Goal: Task Accomplishment & Management: Manage account settings

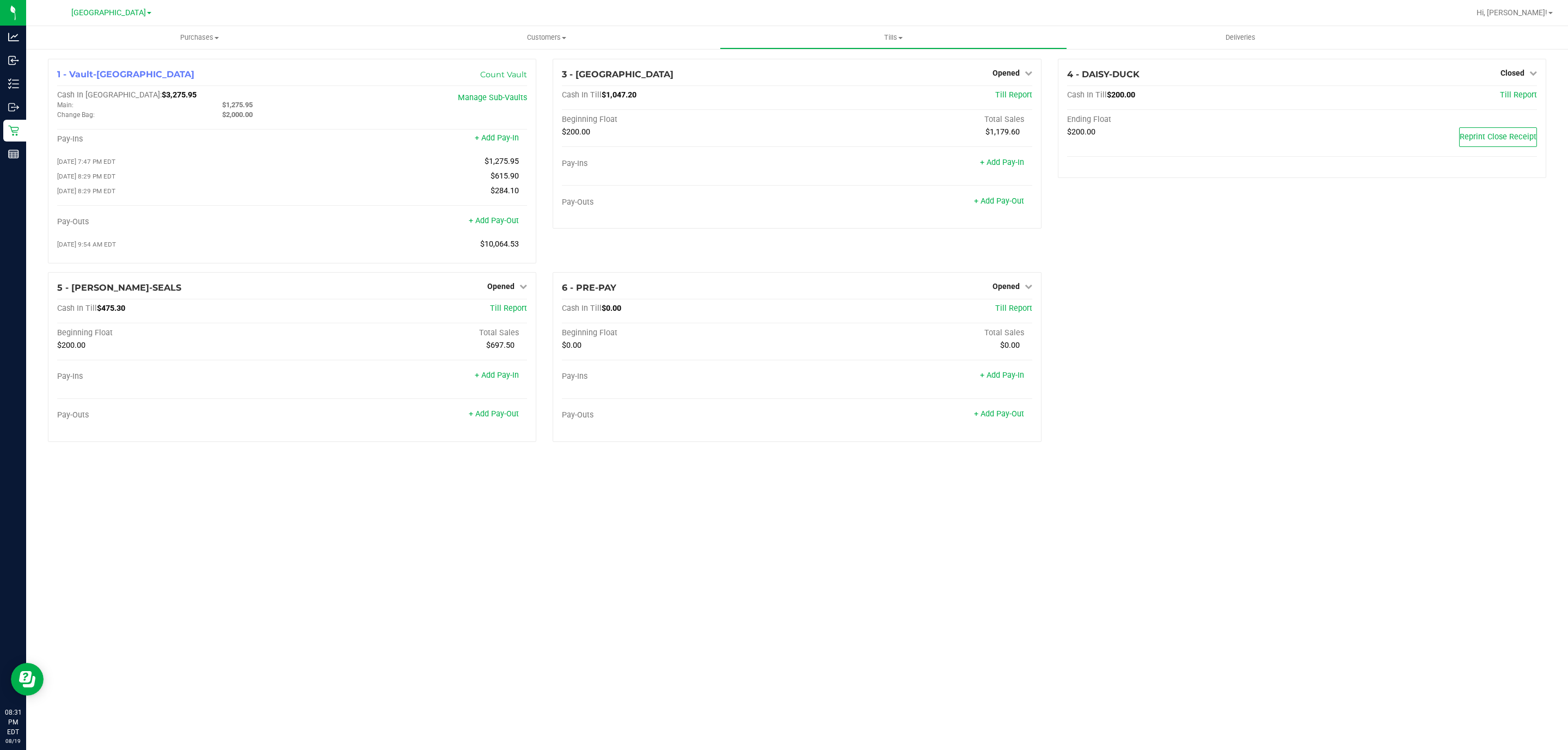
click at [851, 607] on div "Purchases Summary of purchases Fulfillment All purchases Customers All customer…" at bounding box center [797, 388] width 1542 height 724
click at [515, 284] on div "Opened" at bounding box center [507, 286] width 40 height 13
click at [512, 291] on span "Opened" at bounding box center [501, 286] width 27 height 9
click at [498, 311] on link "Close Till" at bounding box center [502, 308] width 29 height 9
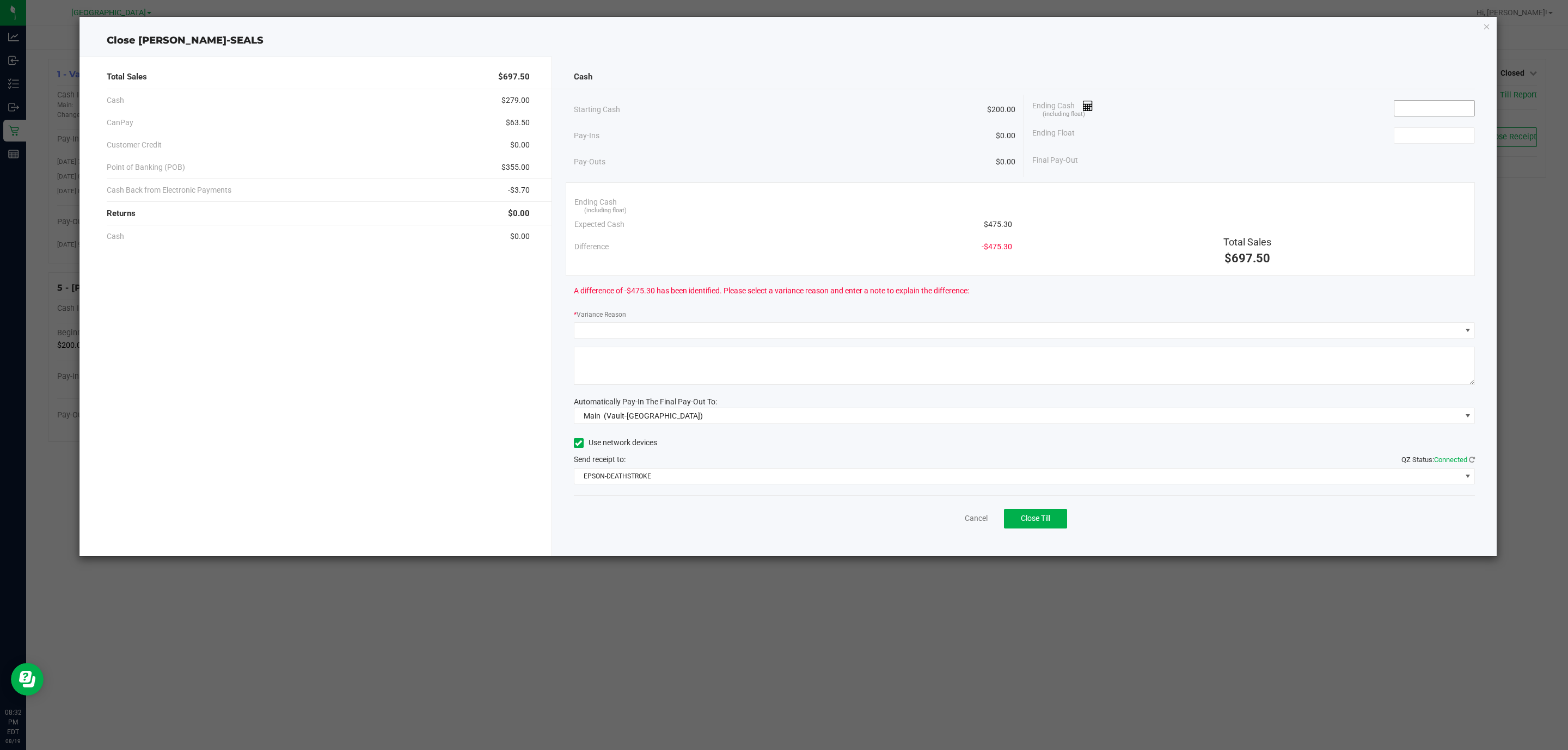
click at [1450, 114] on input at bounding box center [1434, 108] width 80 height 15
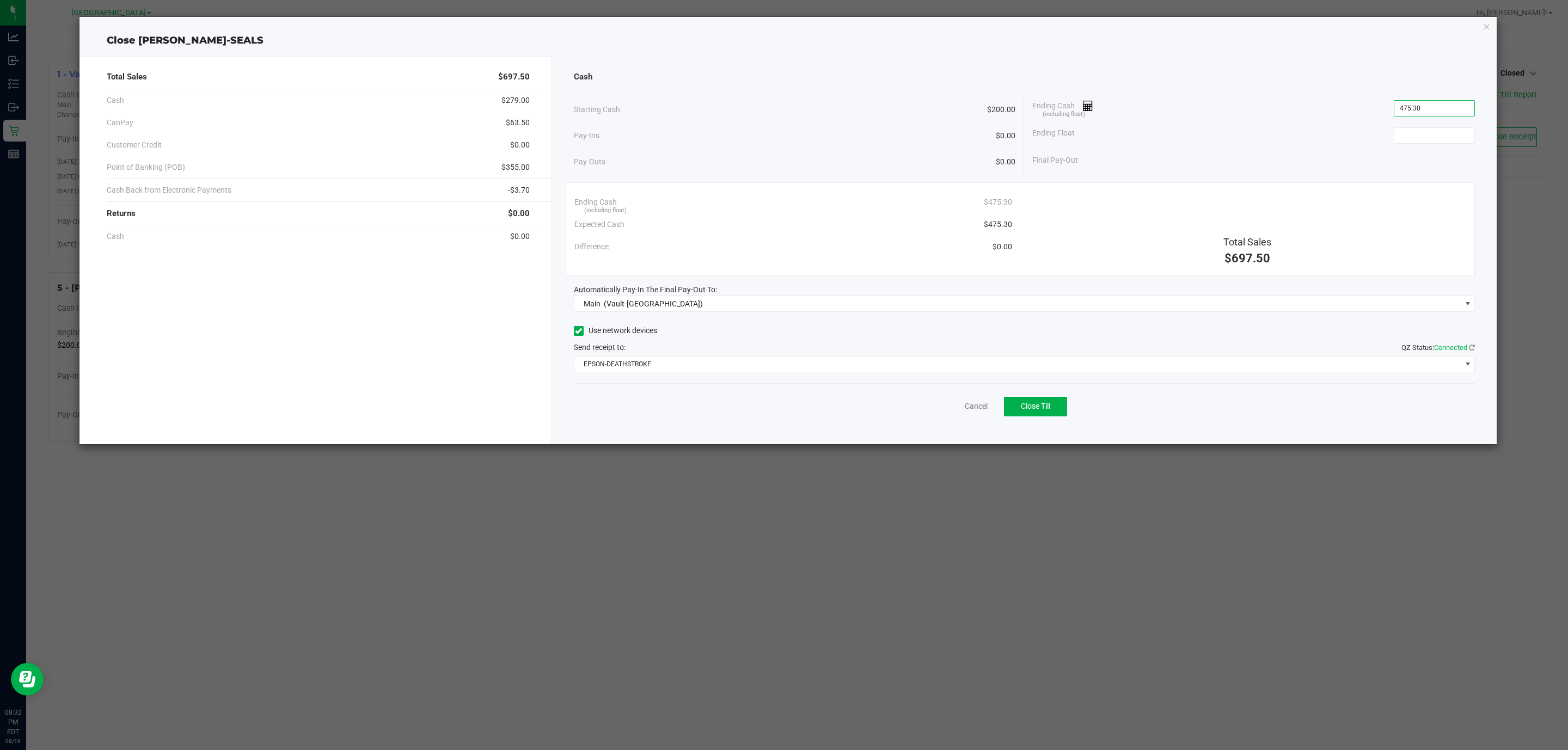
type input "$475.30"
type input "$200.00"
click at [711, 390] on div "Cancel Close Till" at bounding box center [1025, 404] width 902 height 42
click at [1029, 411] on span "Close Till" at bounding box center [1035, 405] width 29 height 9
click at [939, 411] on link "Dismiss" at bounding box center [952, 406] width 26 height 11
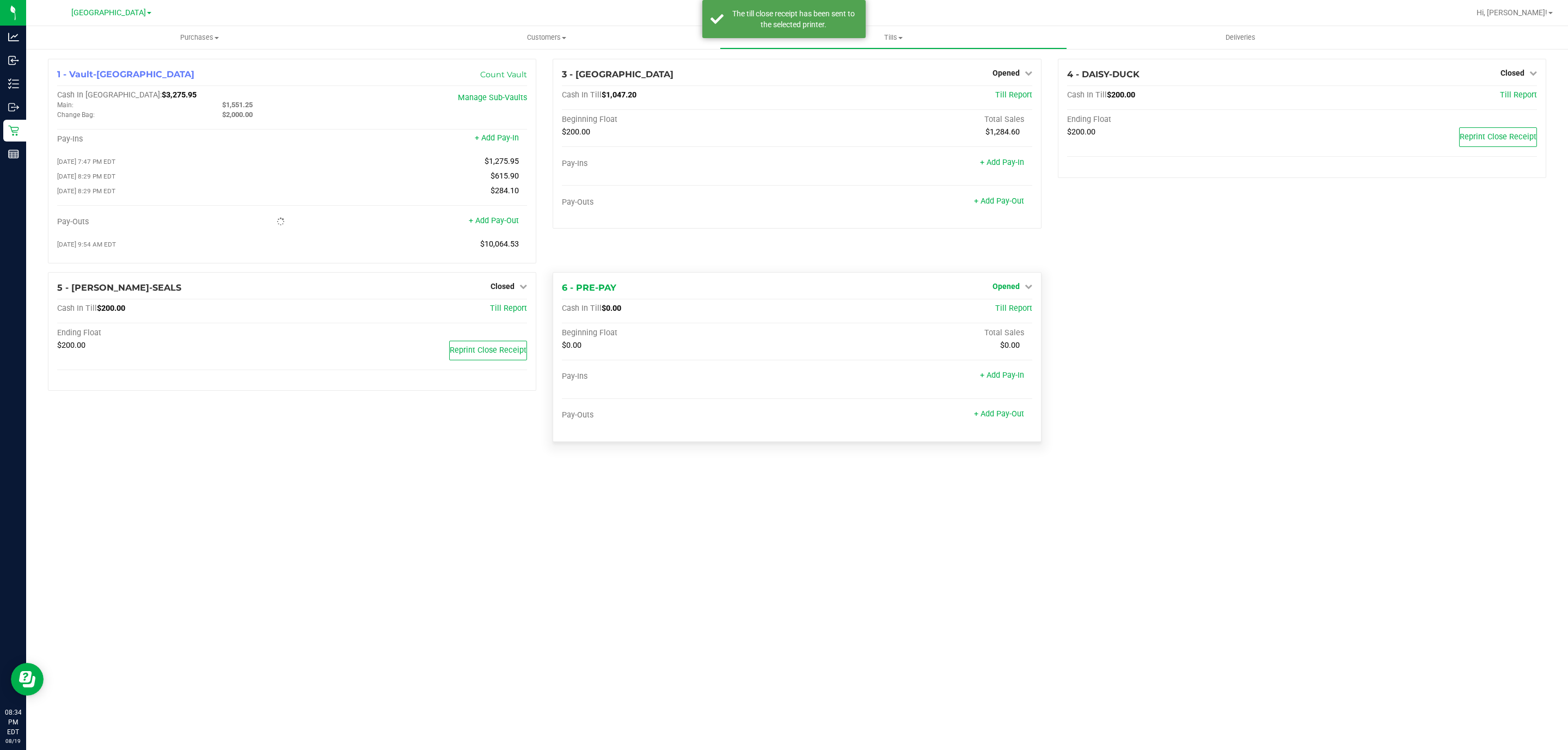
click at [1027, 288] on icon at bounding box center [1029, 286] width 8 height 8
click at [1013, 311] on link "Close Till" at bounding box center [1007, 308] width 29 height 9
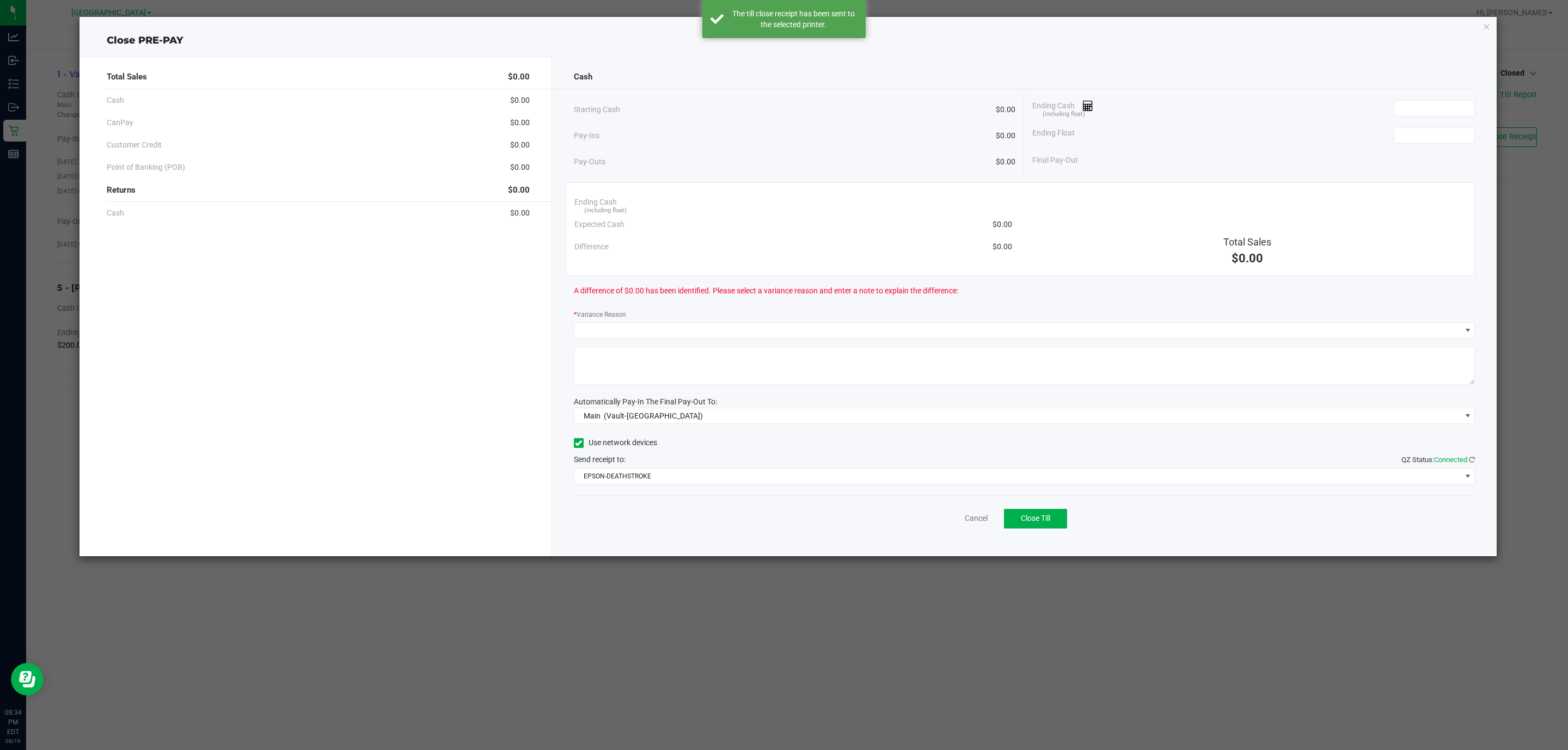
click at [1388, 106] on div "Ending Cash (including float)" at bounding box center [1253, 109] width 443 height 27
click at [1390, 106] on div "Ending Cash (including float)" at bounding box center [1253, 109] width 443 height 27
click at [1406, 109] on input at bounding box center [1434, 108] width 80 height 15
type input "$0.00"
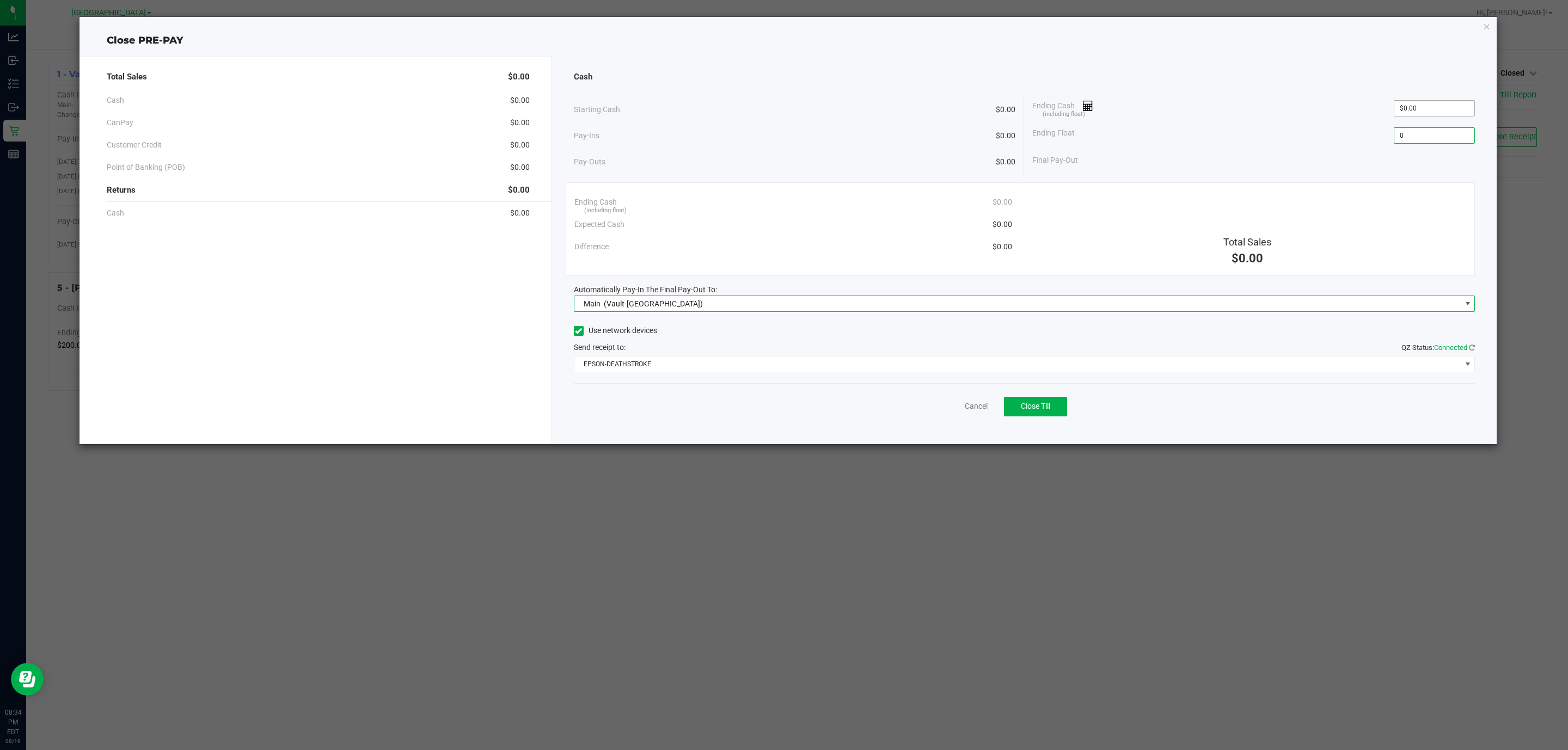
type input "$0.00"
click at [1057, 413] on button "Close Till" at bounding box center [1035, 407] width 63 height 20
click at [962, 415] on div "Dismiss Reprint Closing Receipt" at bounding box center [1025, 404] width 902 height 42
click at [956, 412] on link "Dismiss" at bounding box center [952, 406] width 26 height 11
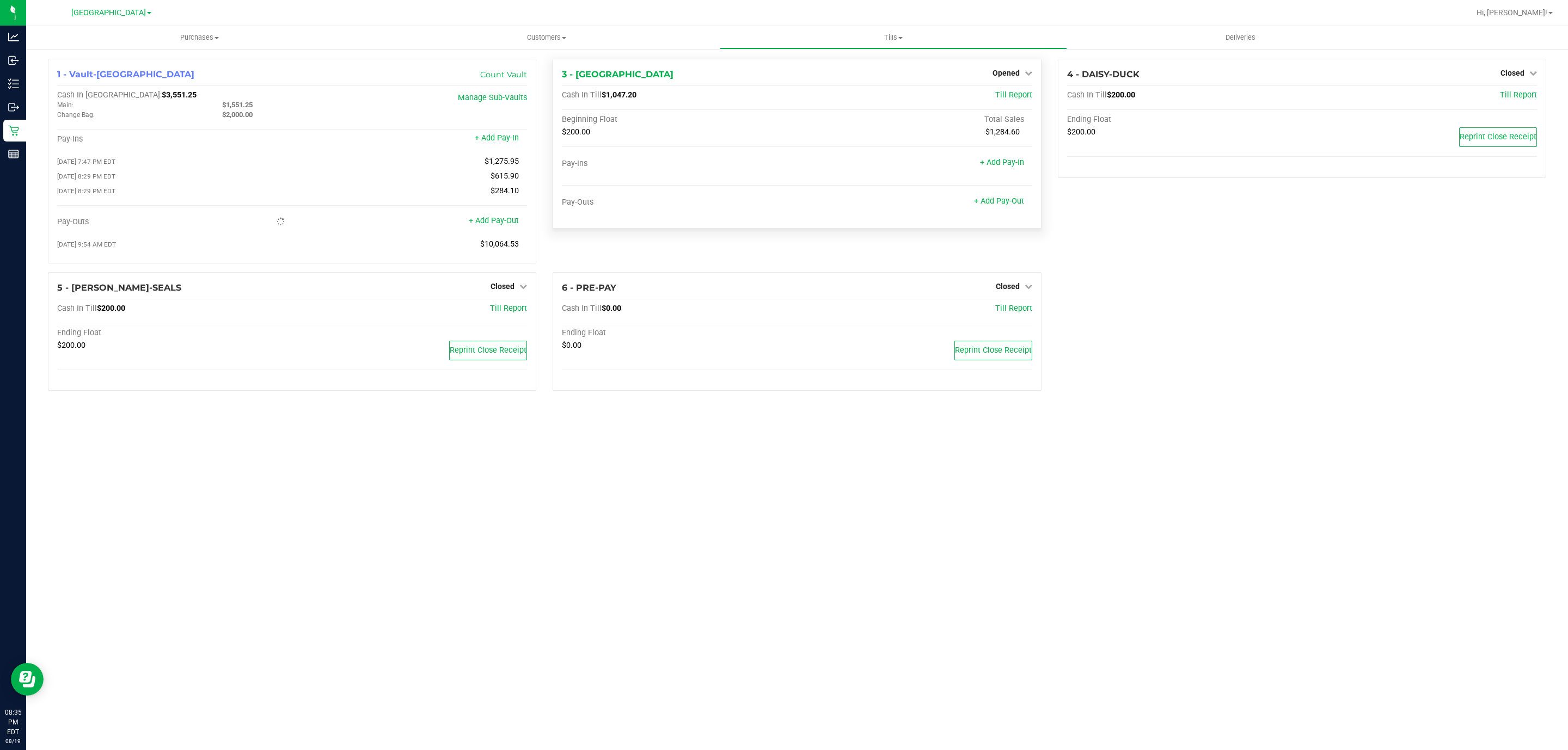
click at [1002, 67] on div "Opened" at bounding box center [1012, 73] width 40 height 13
click at [1001, 72] on span "Opened" at bounding box center [1006, 73] width 27 height 9
click at [993, 92] on link "Close Till" at bounding box center [1007, 95] width 29 height 9
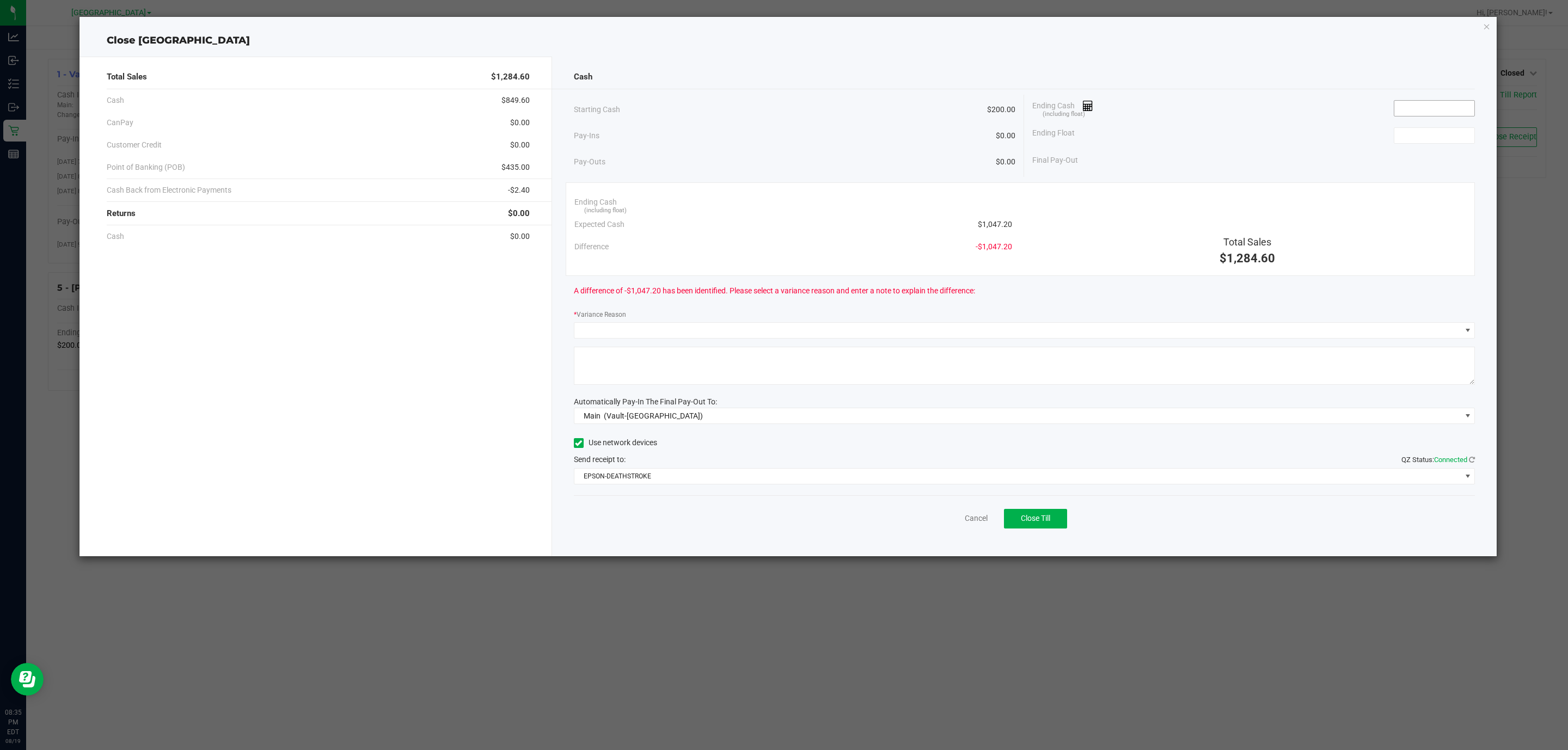
click at [1436, 103] on input at bounding box center [1434, 108] width 80 height 15
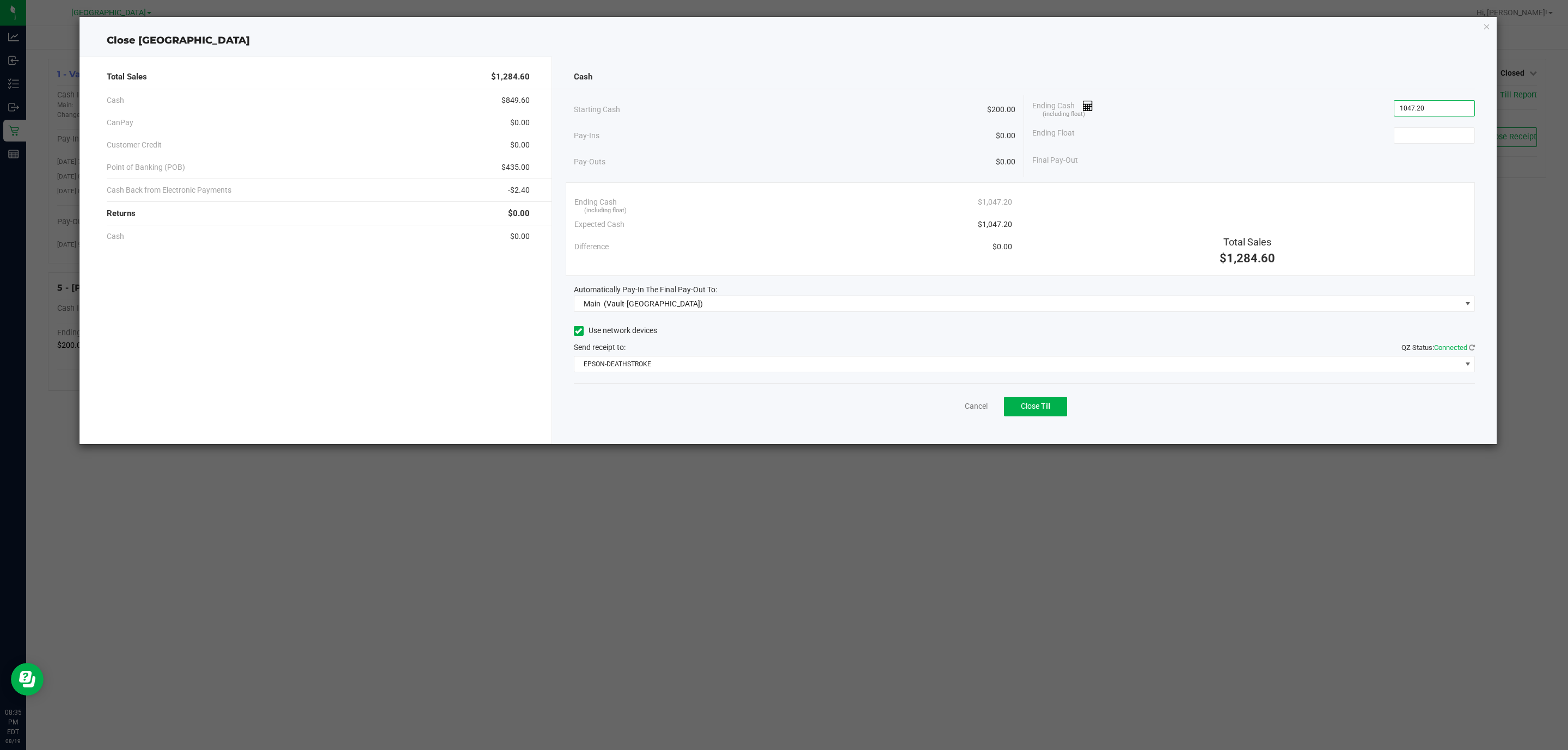
type input "$1,047.20"
type input "$200.00"
click at [1057, 417] on button "Close Till" at bounding box center [1035, 407] width 63 height 20
click at [948, 407] on link "Dismiss" at bounding box center [952, 406] width 26 height 11
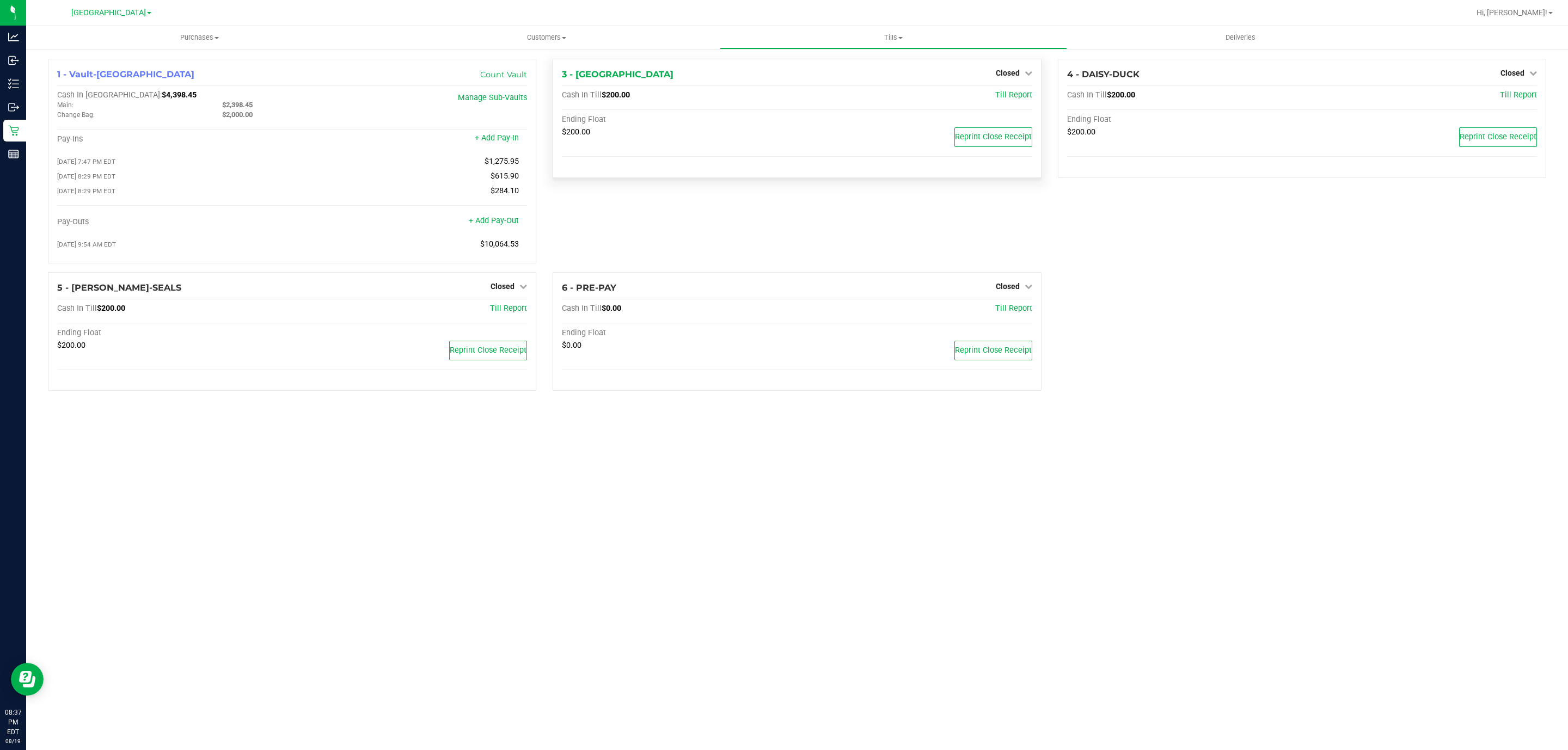
click at [634, 311] on div "Cash In Till $0.00 Till Report Ending Float $0.00 Reprint Close Receipt" at bounding box center [796, 343] width 470 height 78
click at [887, 41] on span "Tills" at bounding box center [893, 37] width 346 height 10
click at [802, 82] on span "Reconcile e-payments" at bounding box center [774, 78] width 109 height 9
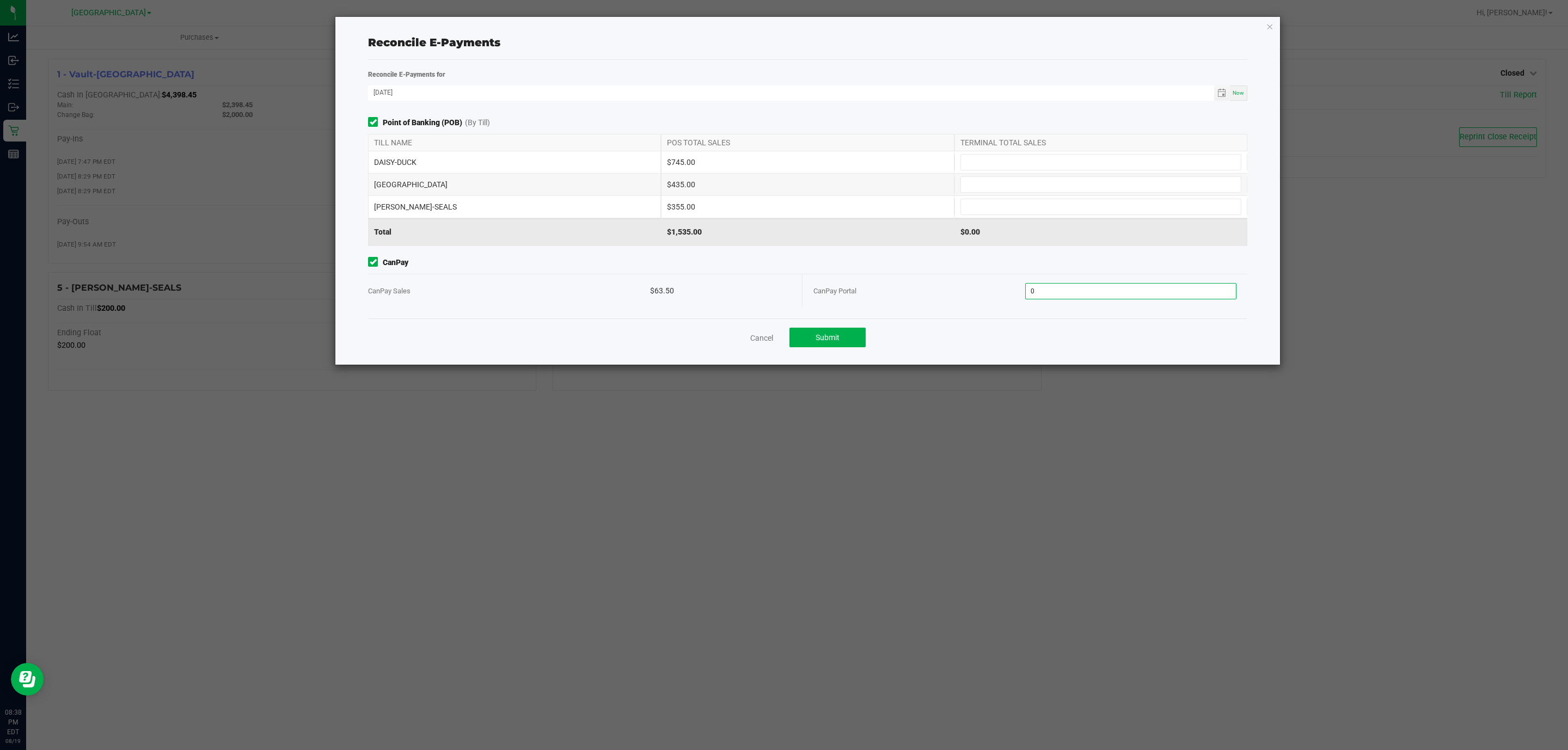
click at [1087, 293] on input "0" at bounding box center [1131, 291] width 211 height 15
type input "$63.50"
click at [974, 169] on input at bounding box center [1101, 162] width 280 height 15
type input "$745.00"
type input "$355.00"
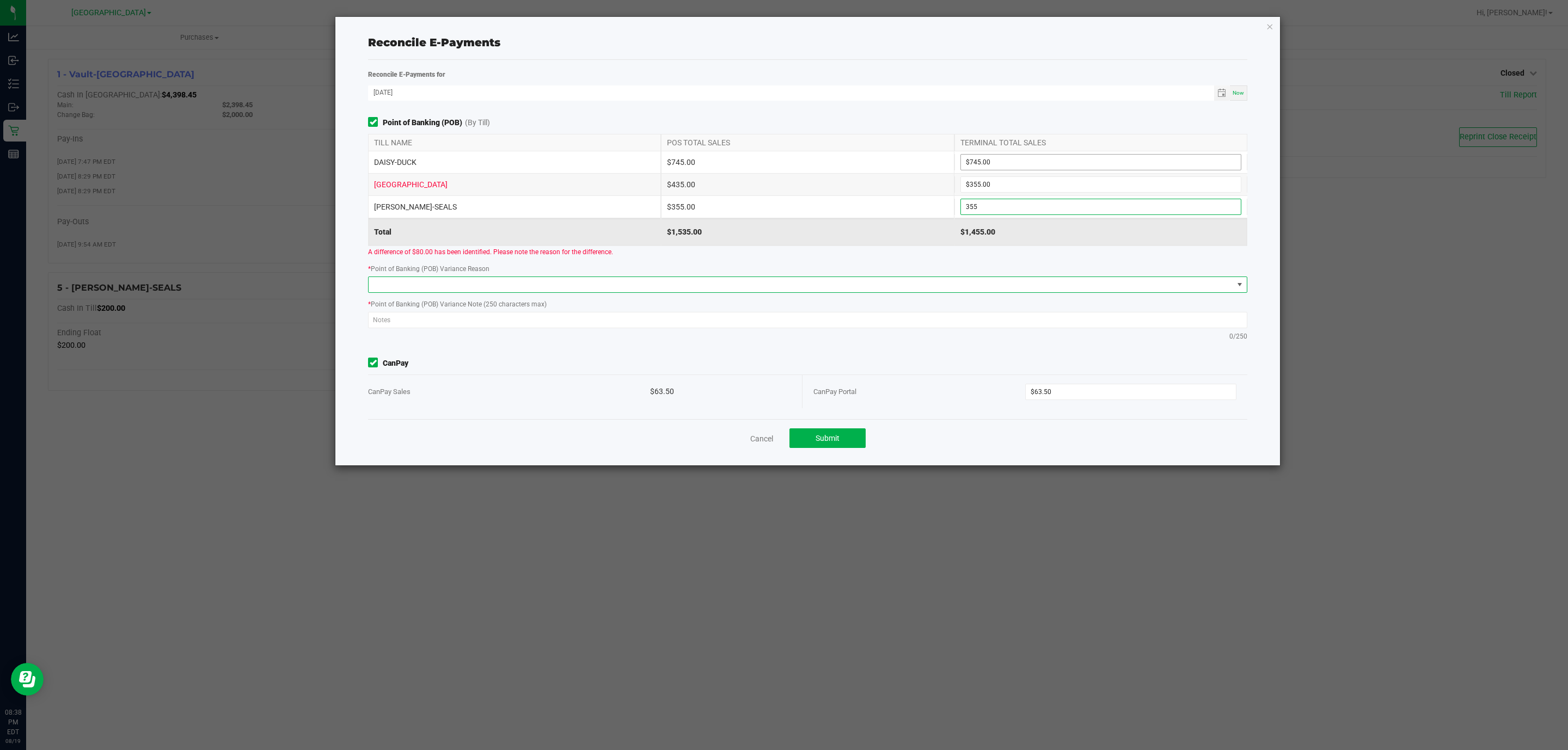
type input "$355.00"
click at [989, 195] on div "CYPRUS $435.00 $355.00" at bounding box center [808, 184] width 879 height 22
click at [991, 181] on input "355" at bounding box center [1101, 184] width 280 height 15
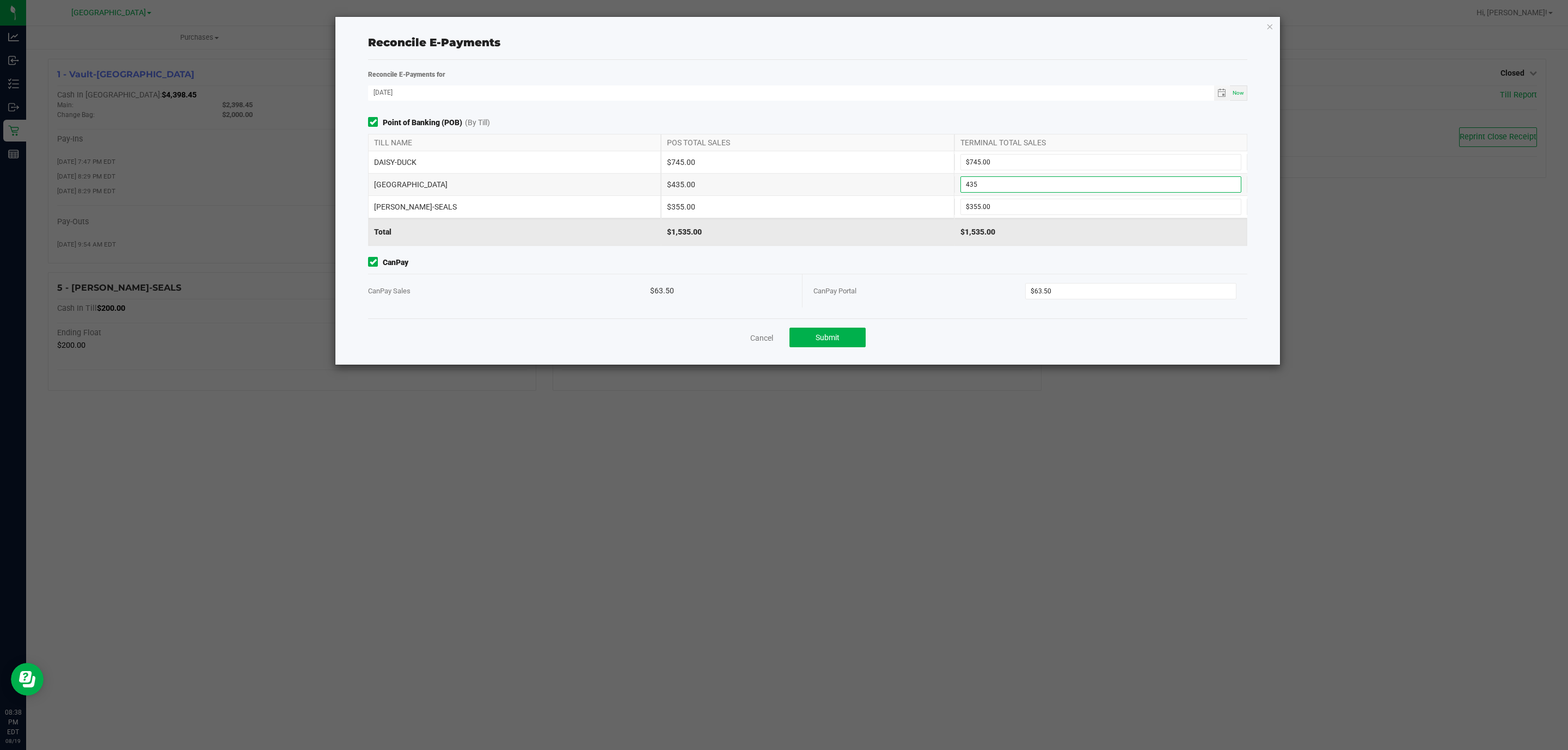
type input "$435.00"
click at [905, 33] on div "Reconcile E-Payments" at bounding box center [808, 43] width 879 height 34
click at [819, 340] on span "Submit" at bounding box center [827, 337] width 24 height 9
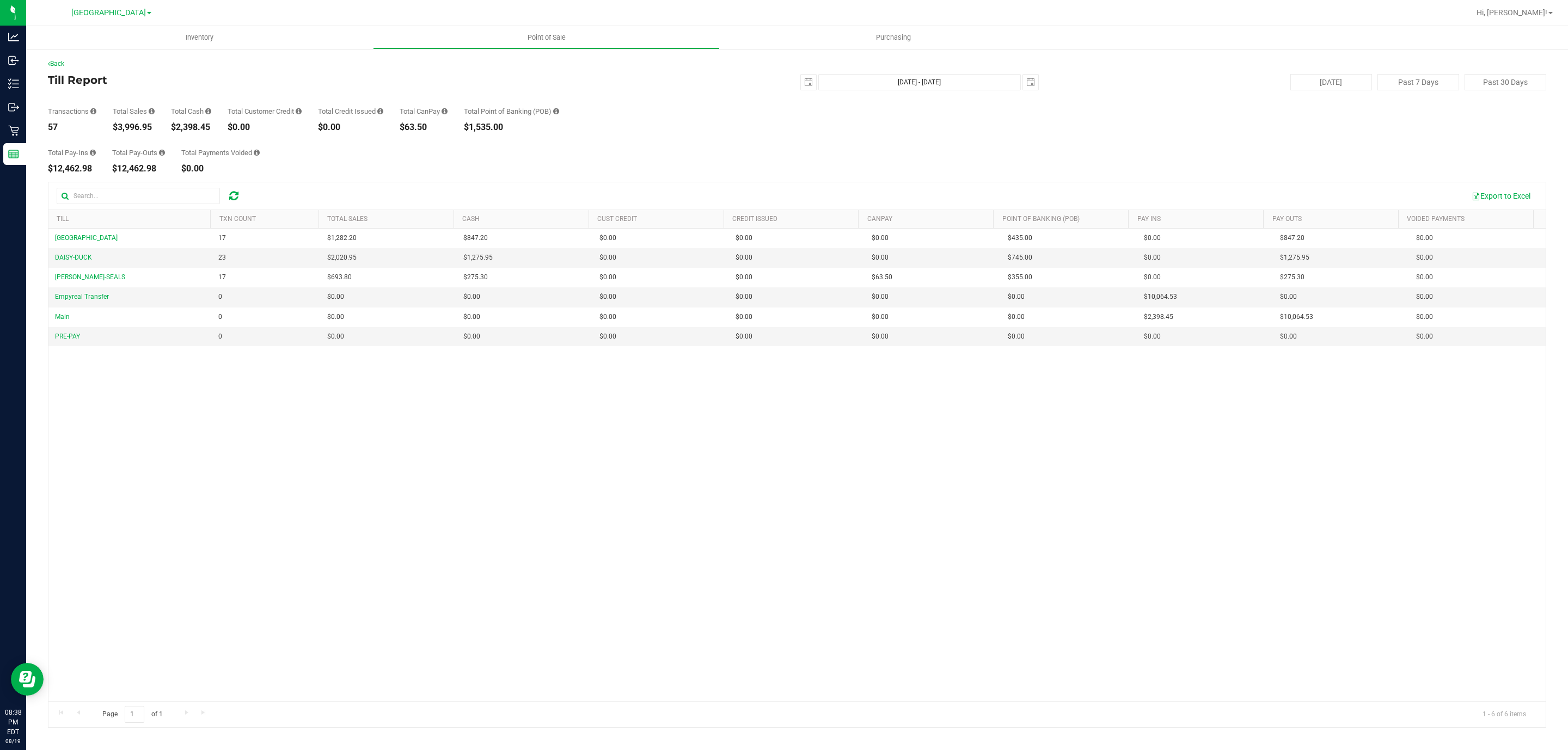
click at [194, 129] on div "$2,398.45" at bounding box center [191, 127] width 41 height 9
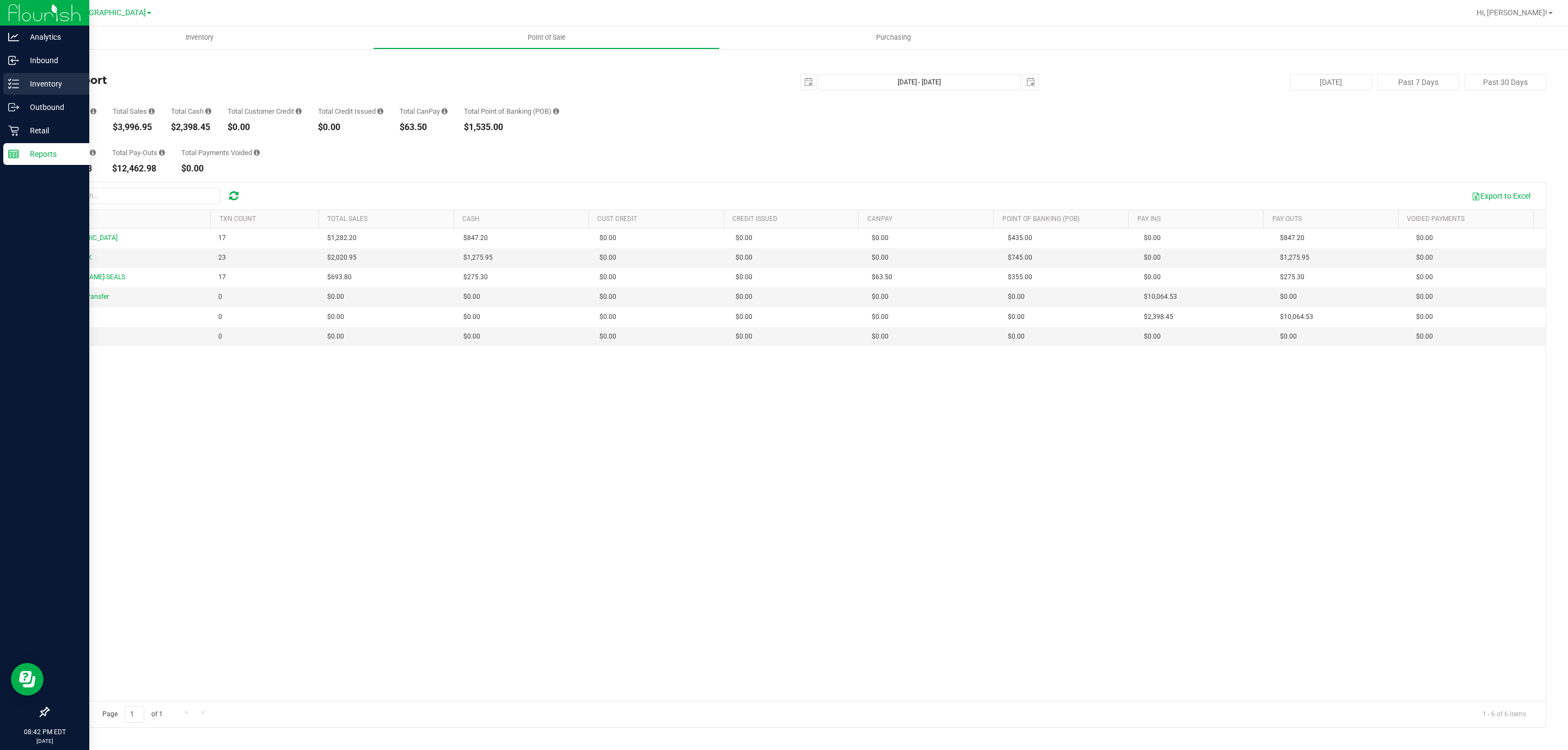
click at [21, 84] on p "Inventory" at bounding box center [52, 84] width 65 height 13
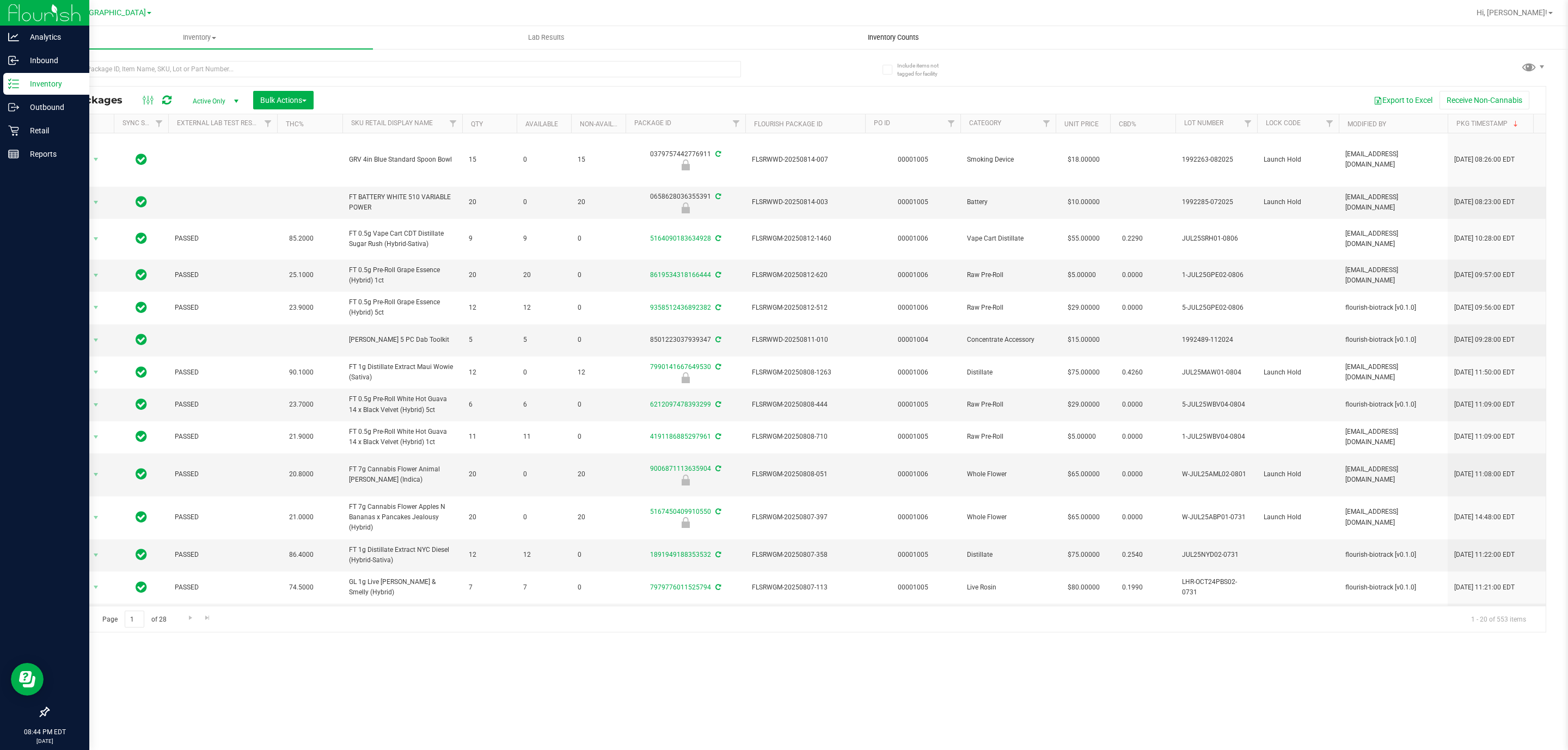
click at [887, 31] on uib-tab-heading "Inventory Counts" at bounding box center [893, 37] width 346 height 22
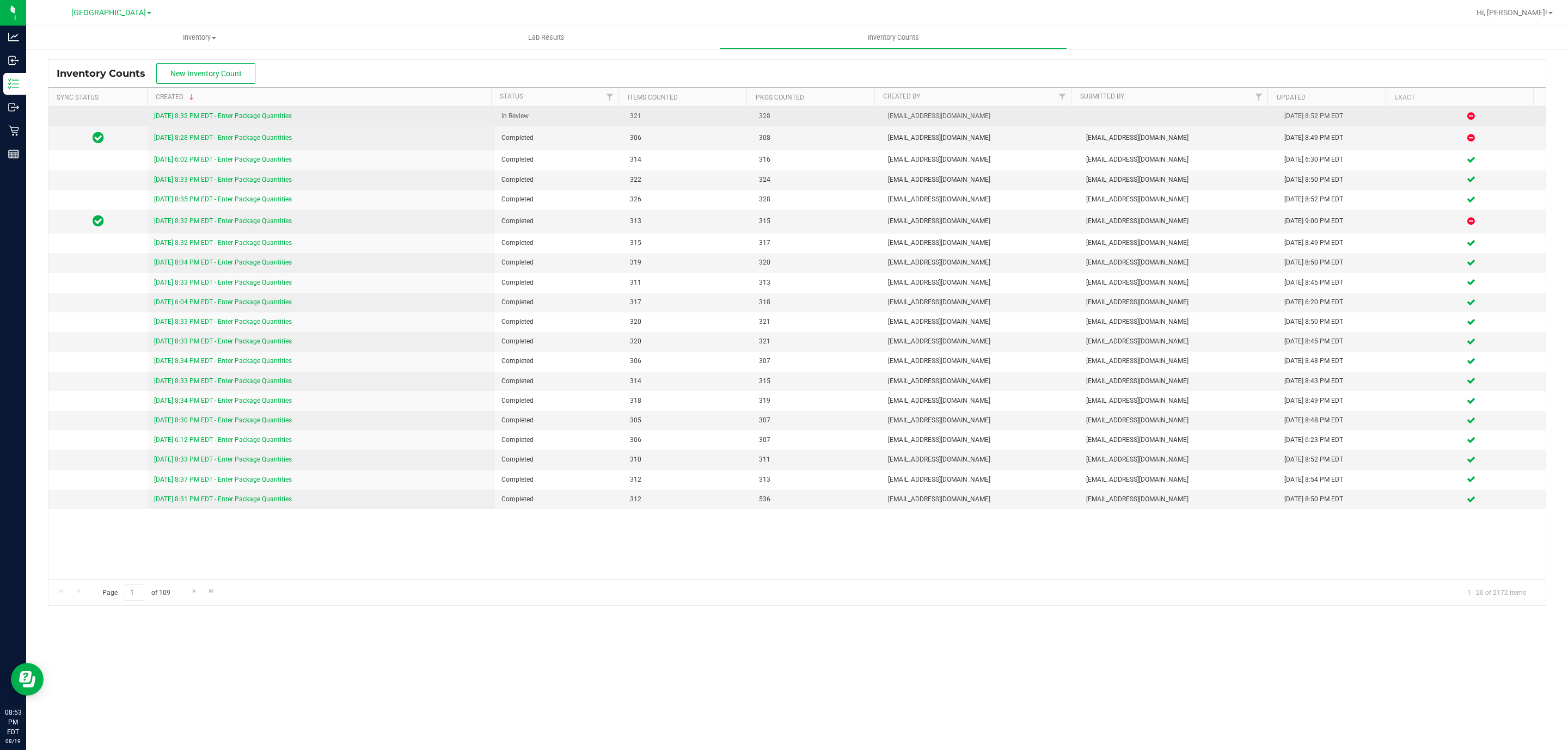
click at [269, 118] on link "[DATE] 8:32 PM EDT - Enter Package Quantities" at bounding box center [223, 116] width 138 height 8
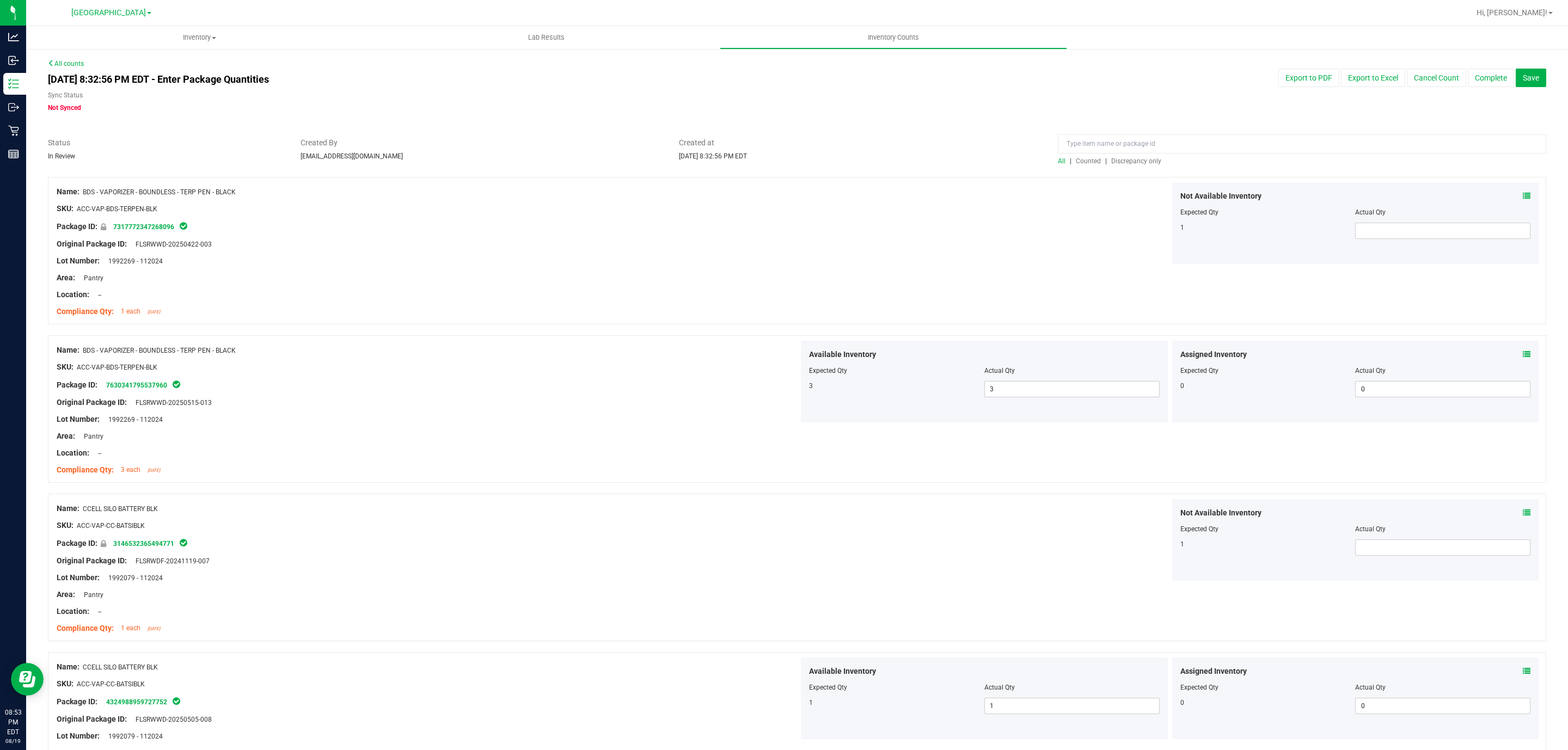
click at [1126, 163] on span "Discrepancy only" at bounding box center [1136, 162] width 50 height 8
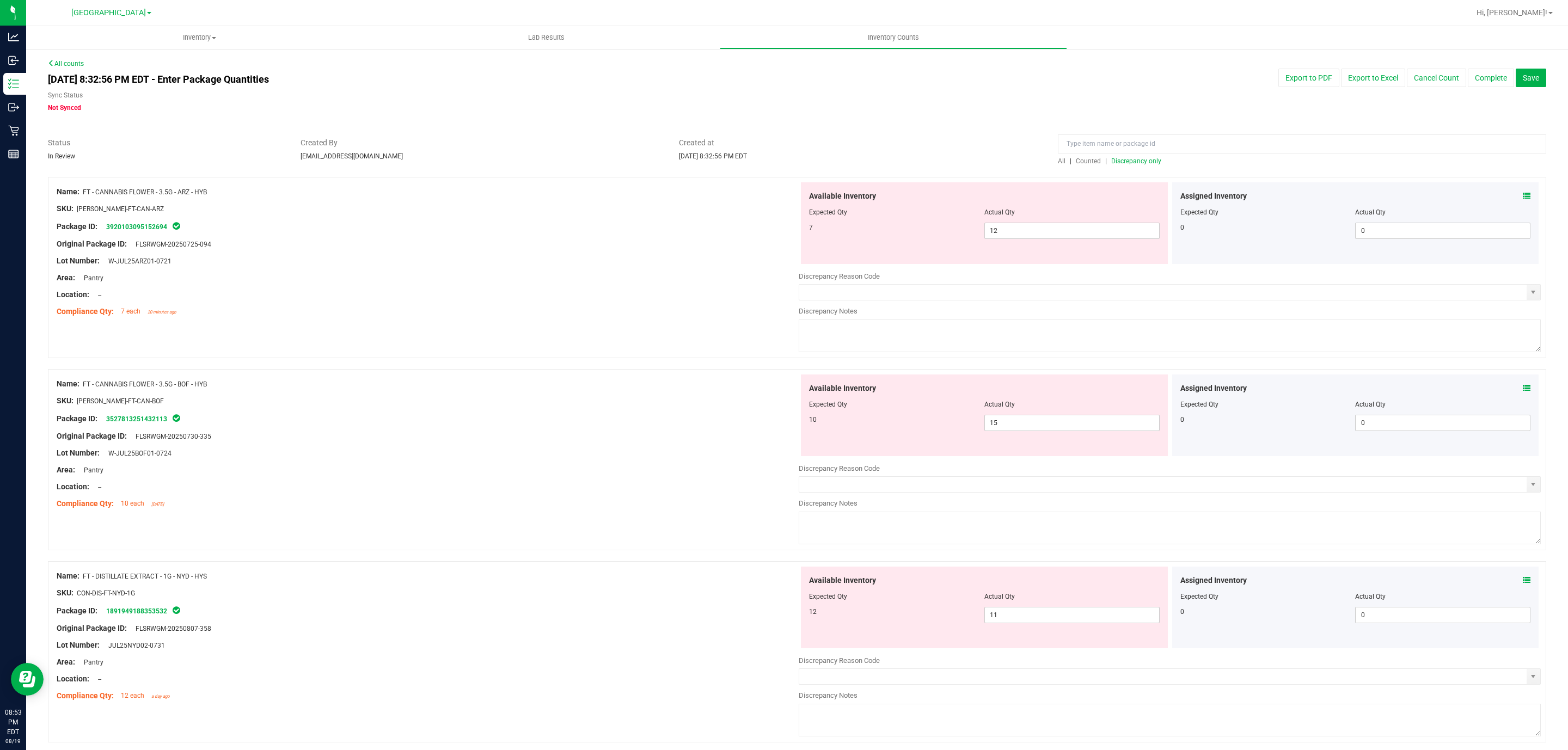
scroll to position [1971, 0]
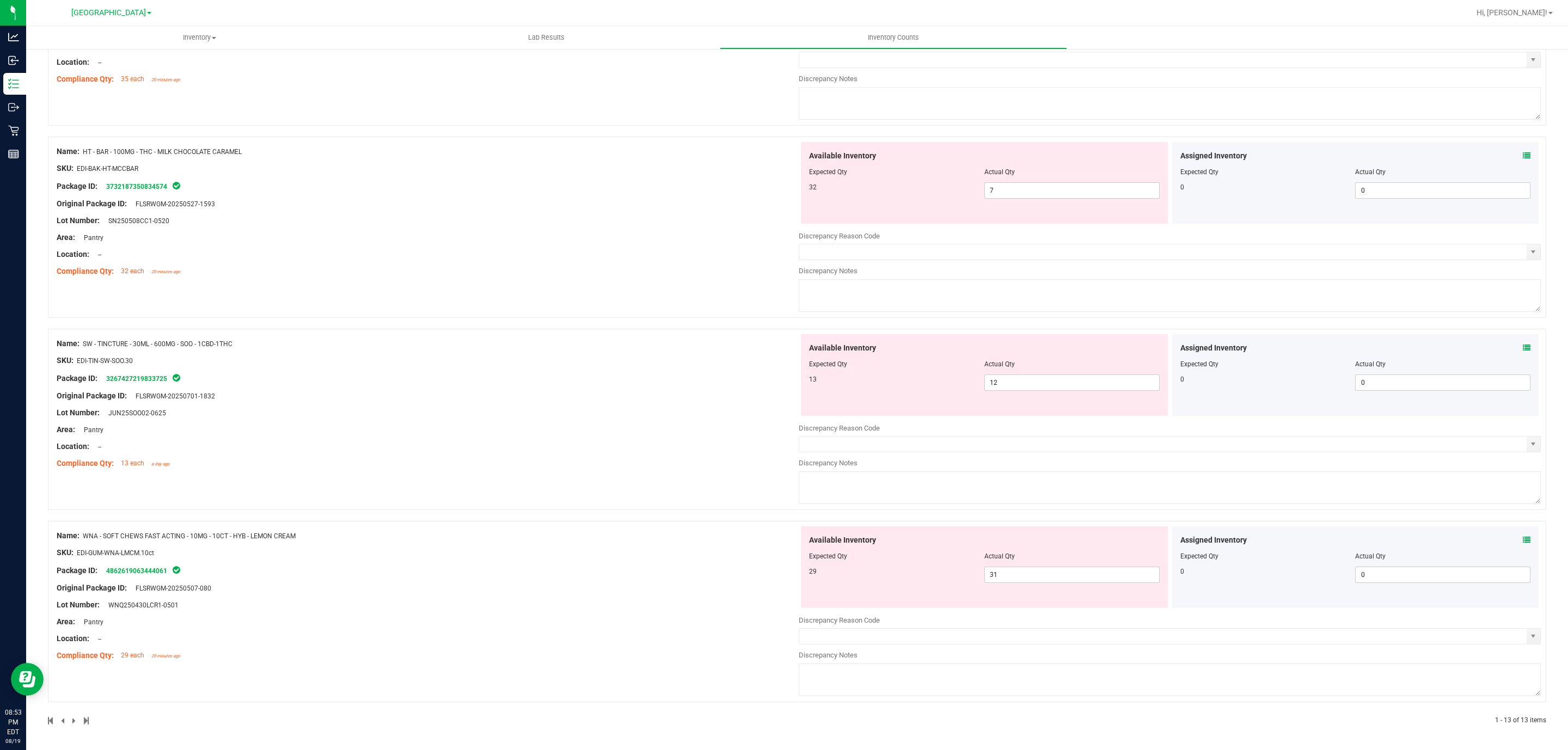
drag, startPoint x: 755, startPoint y: 294, endPoint x: 817, endPoint y: 782, distance: 491.9
drag, startPoint x: 742, startPoint y: 617, endPoint x: 717, endPoint y: 335, distance: 283.1
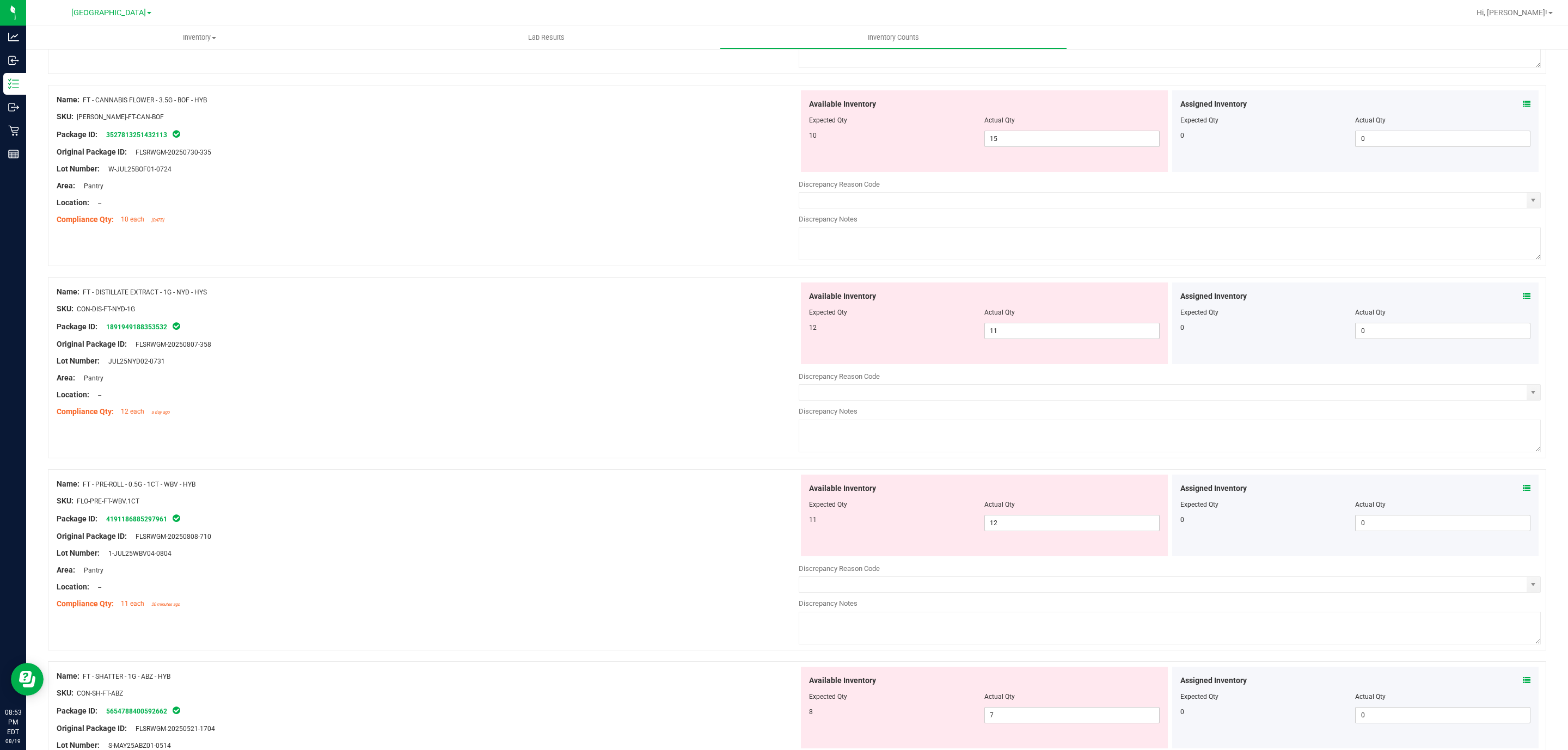
scroll to position [0, 0]
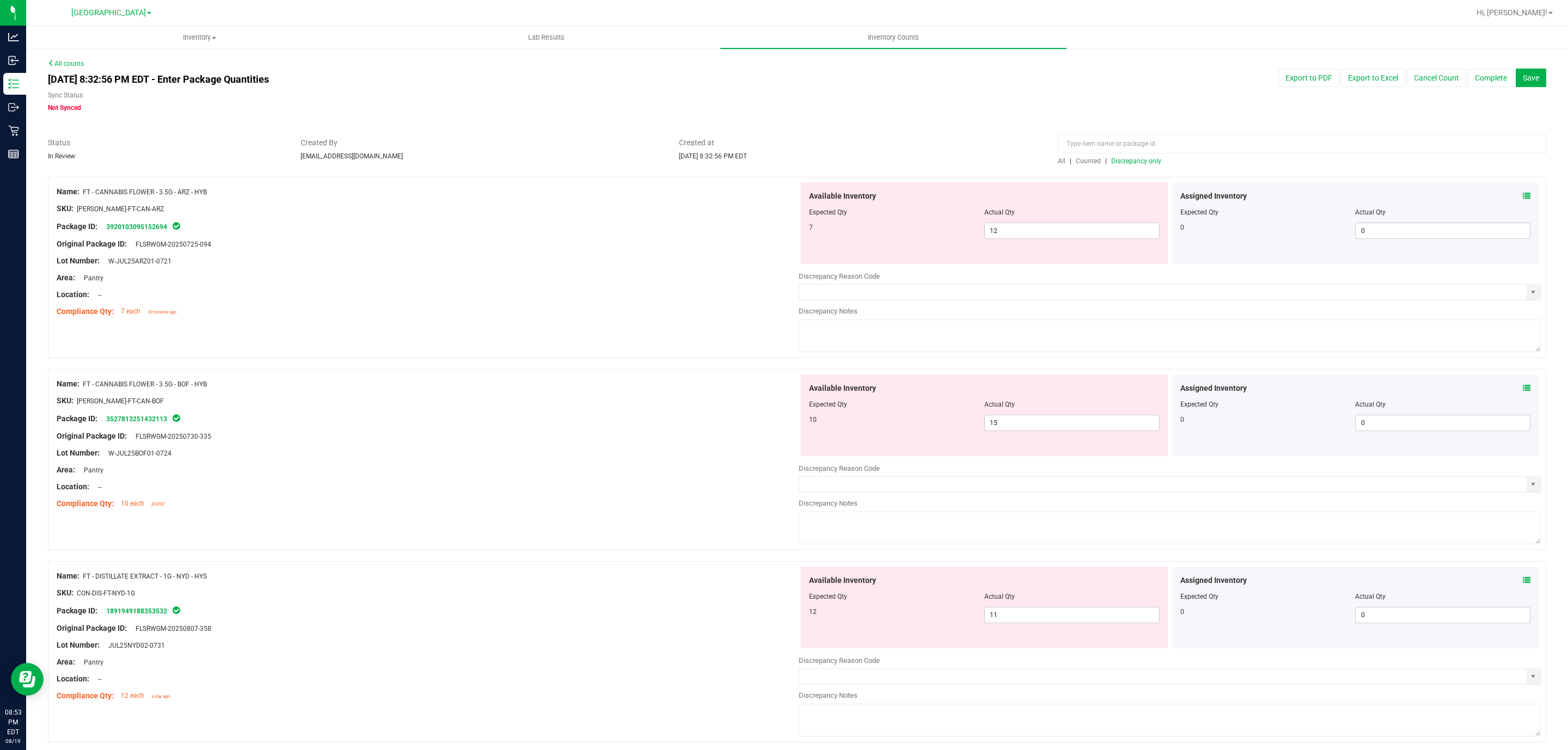
drag, startPoint x: 665, startPoint y: 325, endPoint x: 663, endPoint y: 237, distance: 88.0
click at [1003, 230] on span "12 12" at bounding box center [1072, 231] width 175 height 16
click at [1003, 230] on input "12" at bounding box center [1072, 230] width 174 height 15
type input "7"
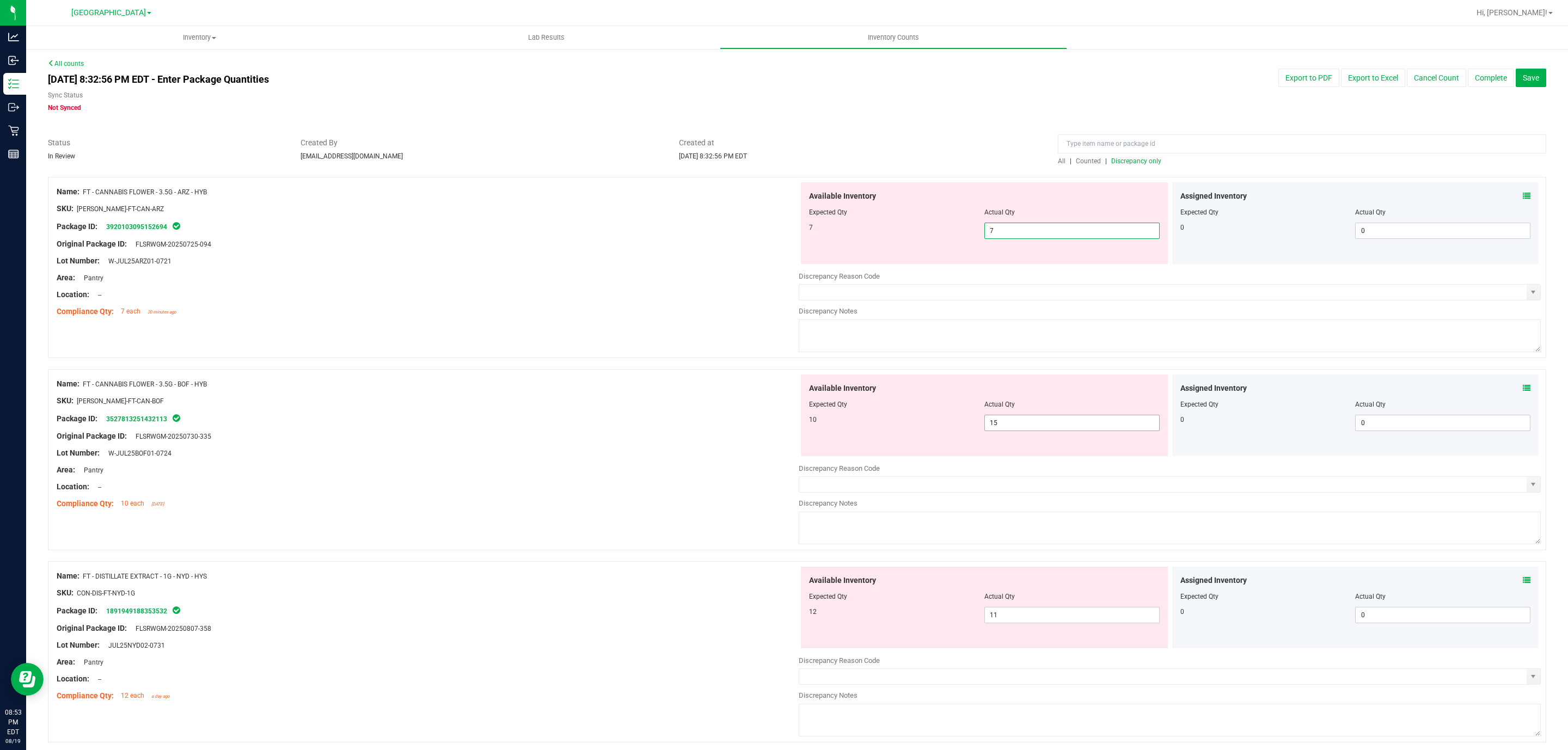
click at [1019, 418] on div "Available Inventory Expected Qty Actual Qty 10 15 15" at bounding box center [984, 415] width 367 height 82
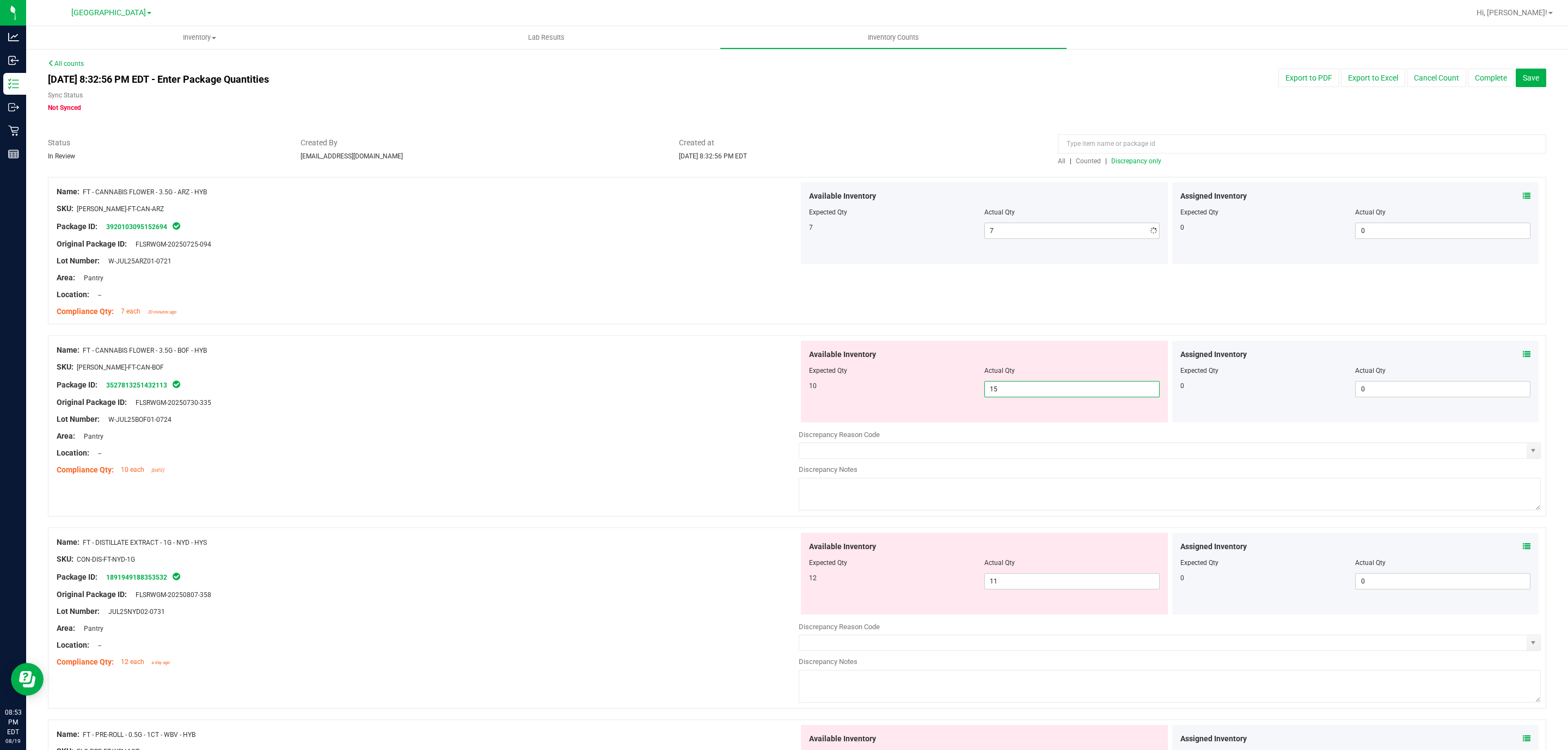
click at [1019, 418] on div "Available Inventory Expected Qty Actual Qty 10 15 15" at bounding box center [984, 381] width 367 height 82
click at [1008, 396] on span "15 15" at bounding box center [1072, 389] width 175 height 16
click at [1008, 396] on input "15" at bounding box center [1072, 389] width 174 height 15
type input "10"
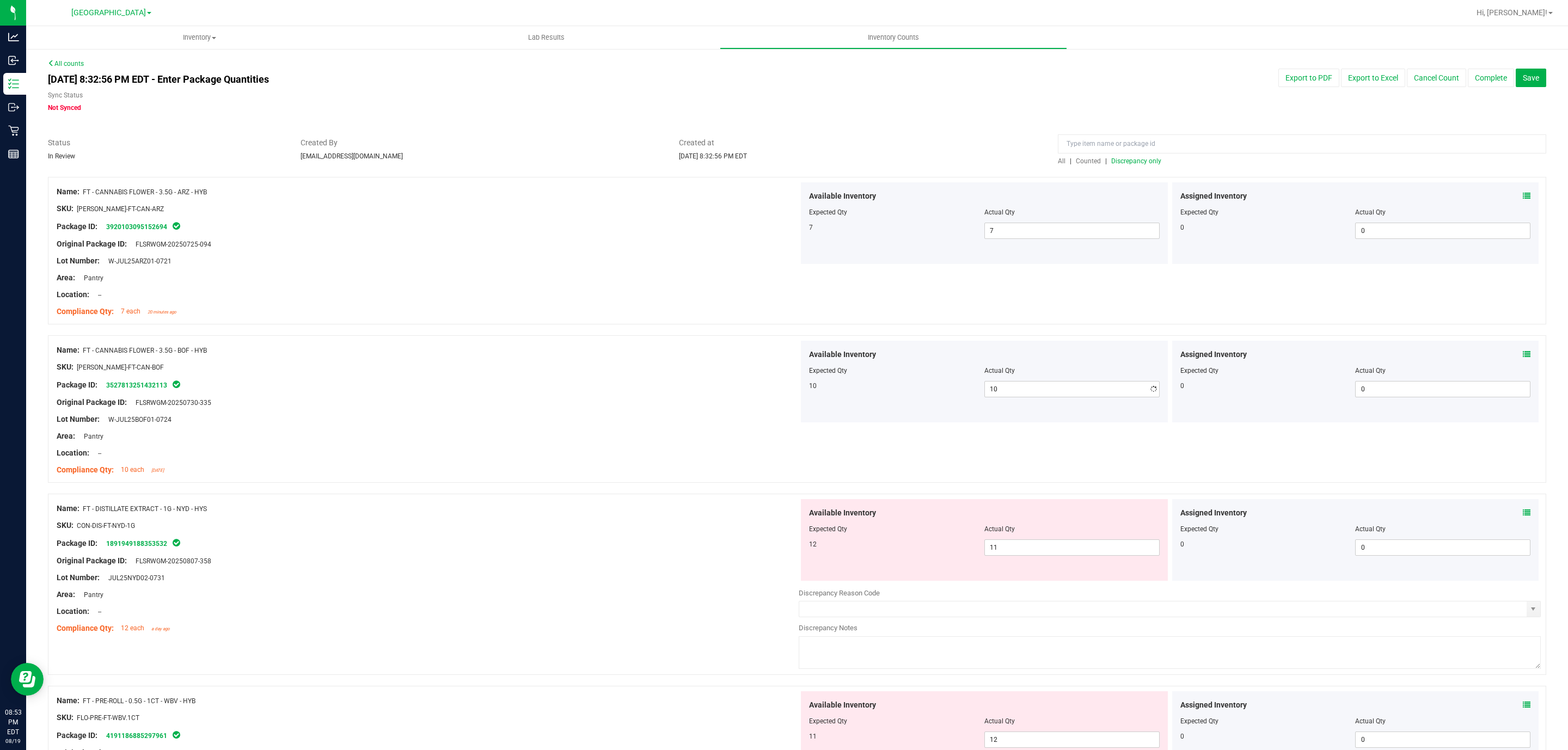
click at [449, 367] on div "SKU: [PERSON_NAME]-FT-CAN-BOF" at bounding box center [428, 367] width 742 height 11
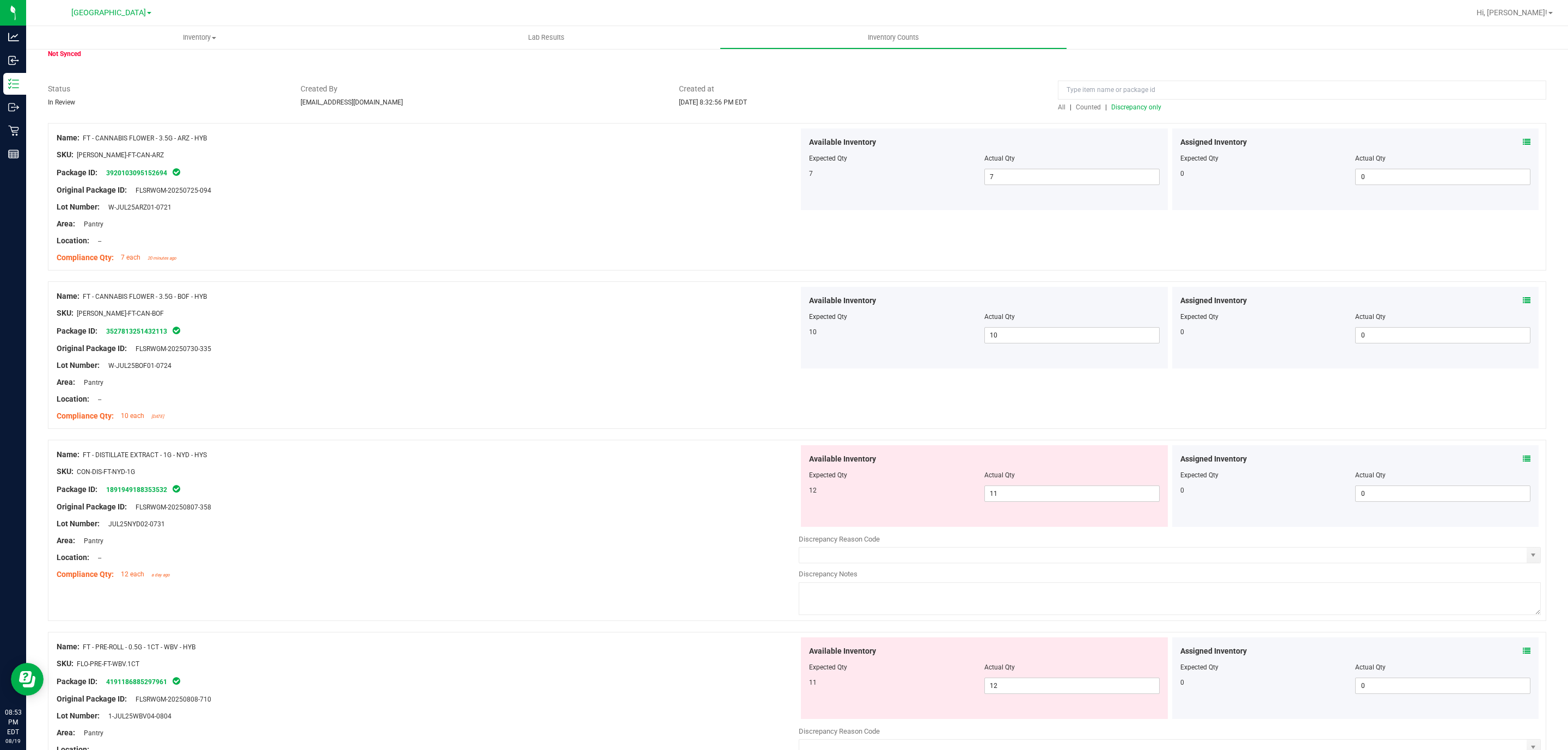
scroll to position [82, 0]
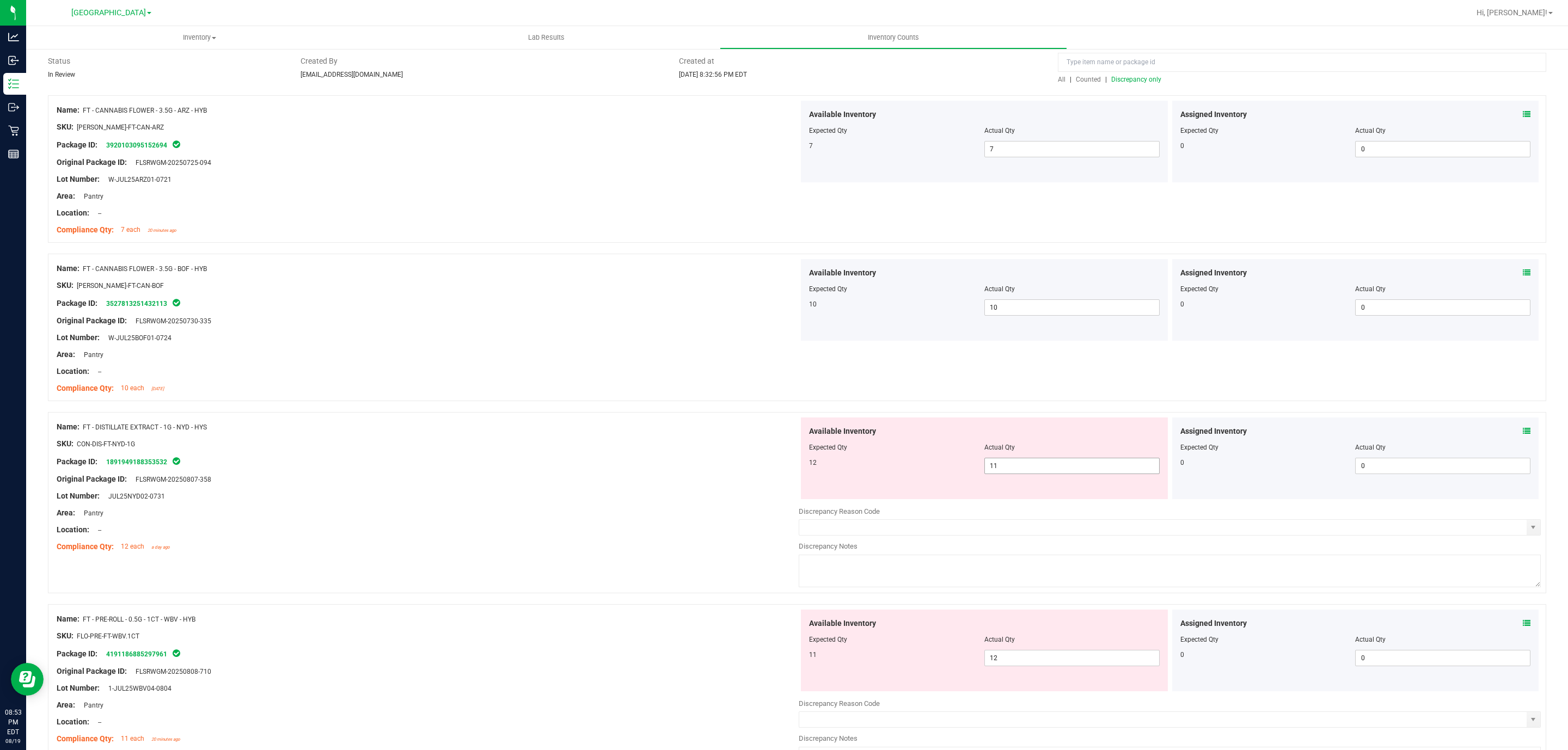
click at [1026, 469] on span "11 11" at bounding box center [1072, 466] width 175 height 16
click at [1026, 469] on input "11" at bounding box center [1072, 466] width 174 height 15
type input "12"
click at [581, 335] on div "Lot Number: W-JUL25BOF01-0724" at bounding box center [428, 337] width 742 height 11
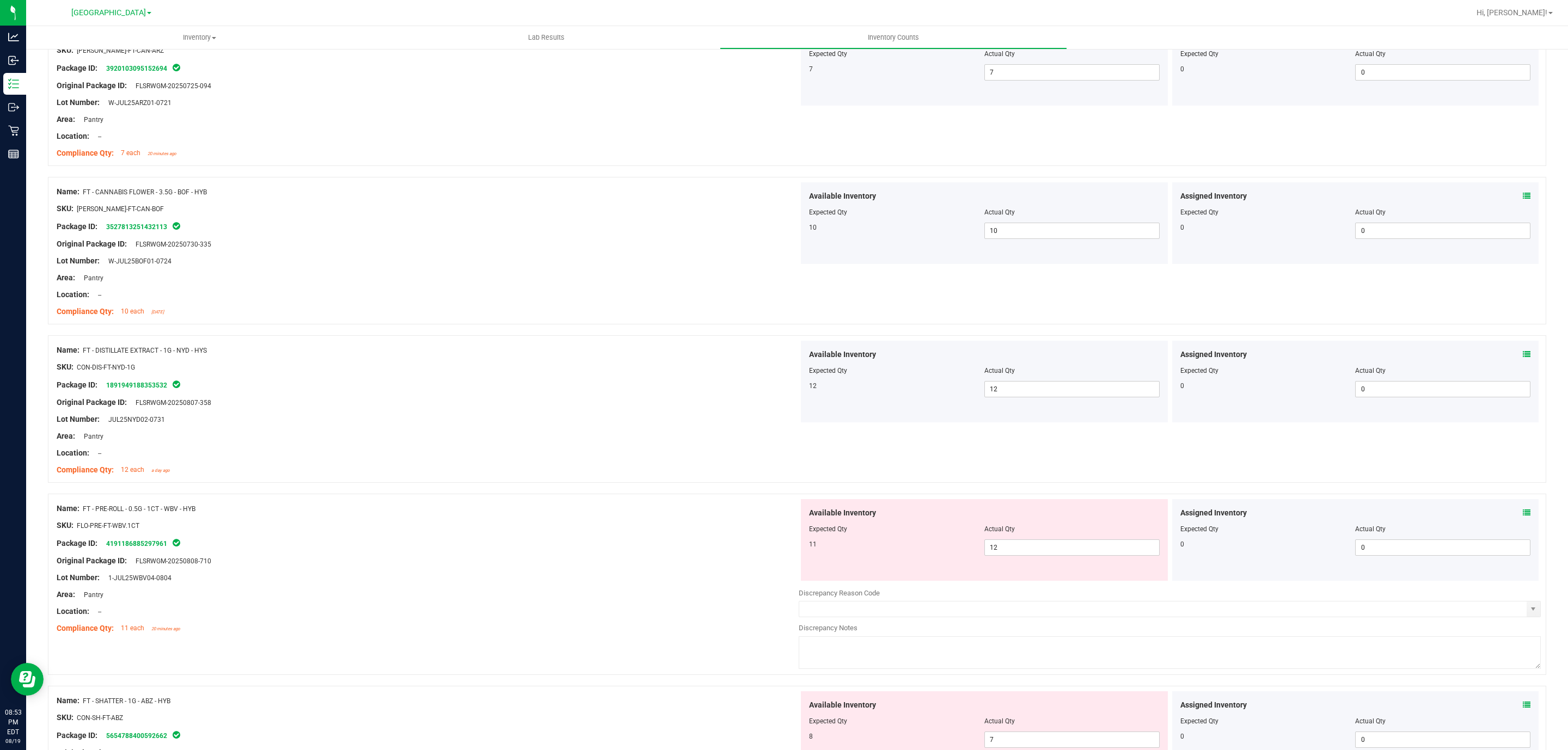
scroll to position [245, 0]
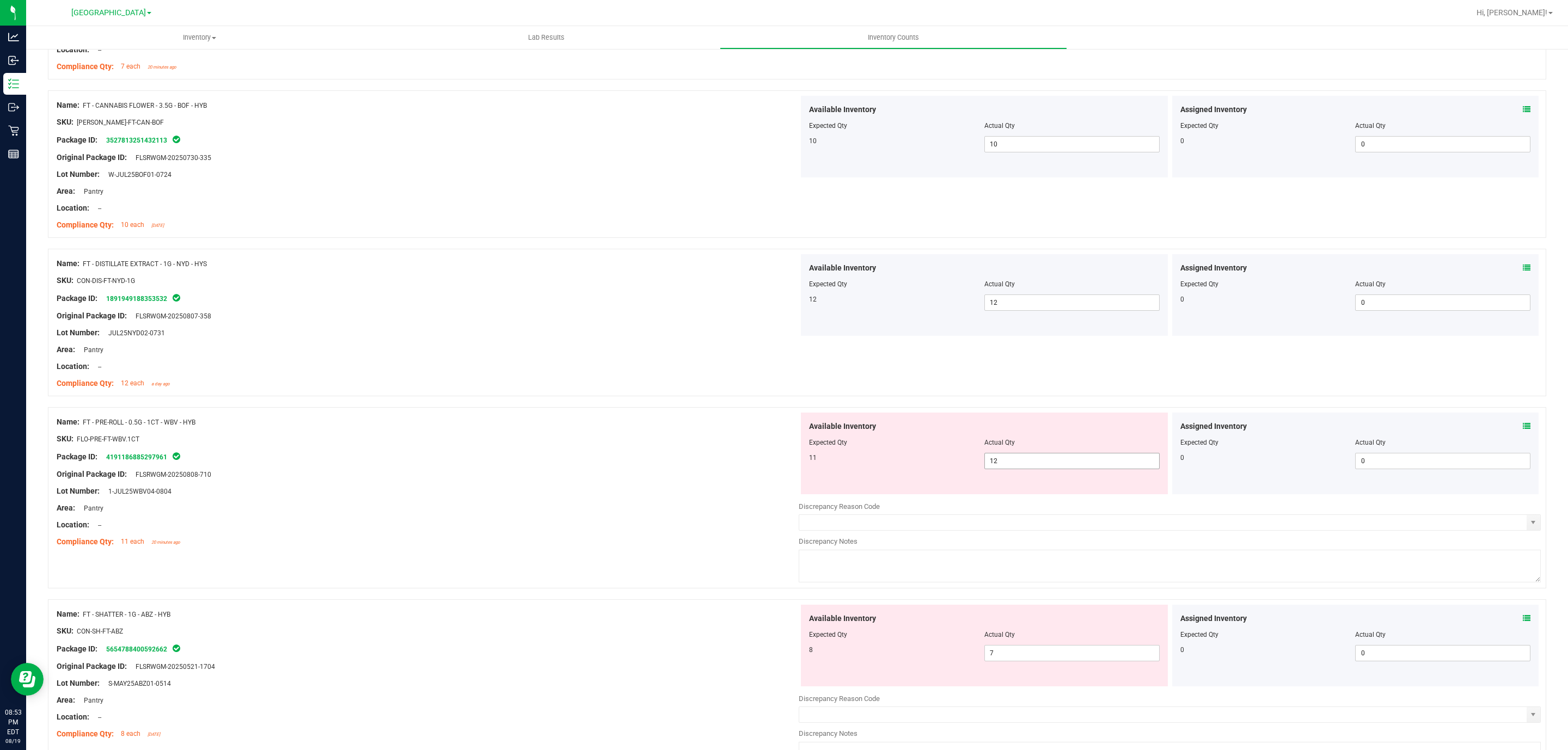
click at [1034, 459] on span "12 12" at bounding box center [1072, 461] width 175 height 16
click at [1034, 459] on input "12" at bounding box center [1072, 461] width 174 height 15
type input "11"
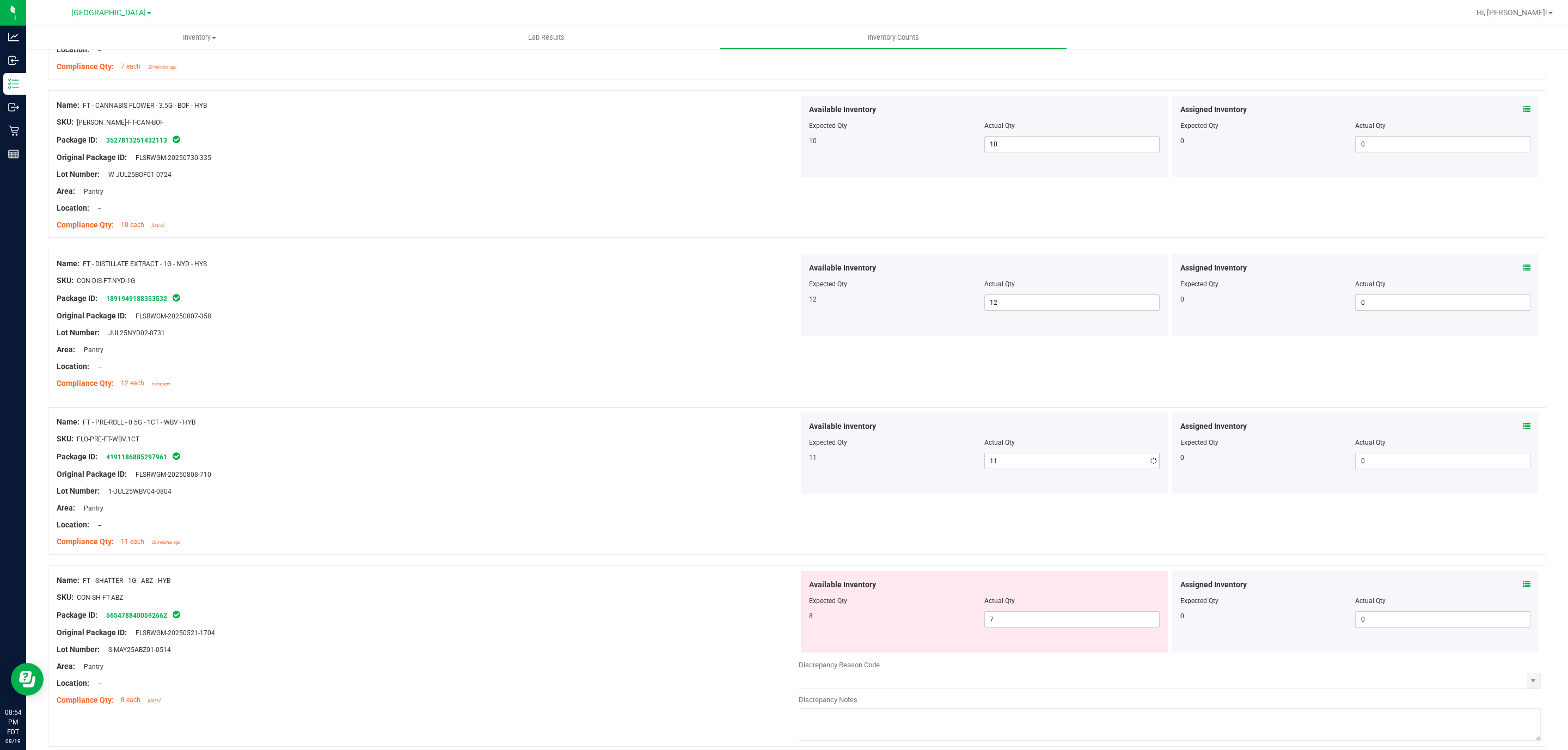
click at [425, 490] on div "Lot Number: 1-JUL25WBV04-0804" at bounding box center [428, 491] width 742 height 11
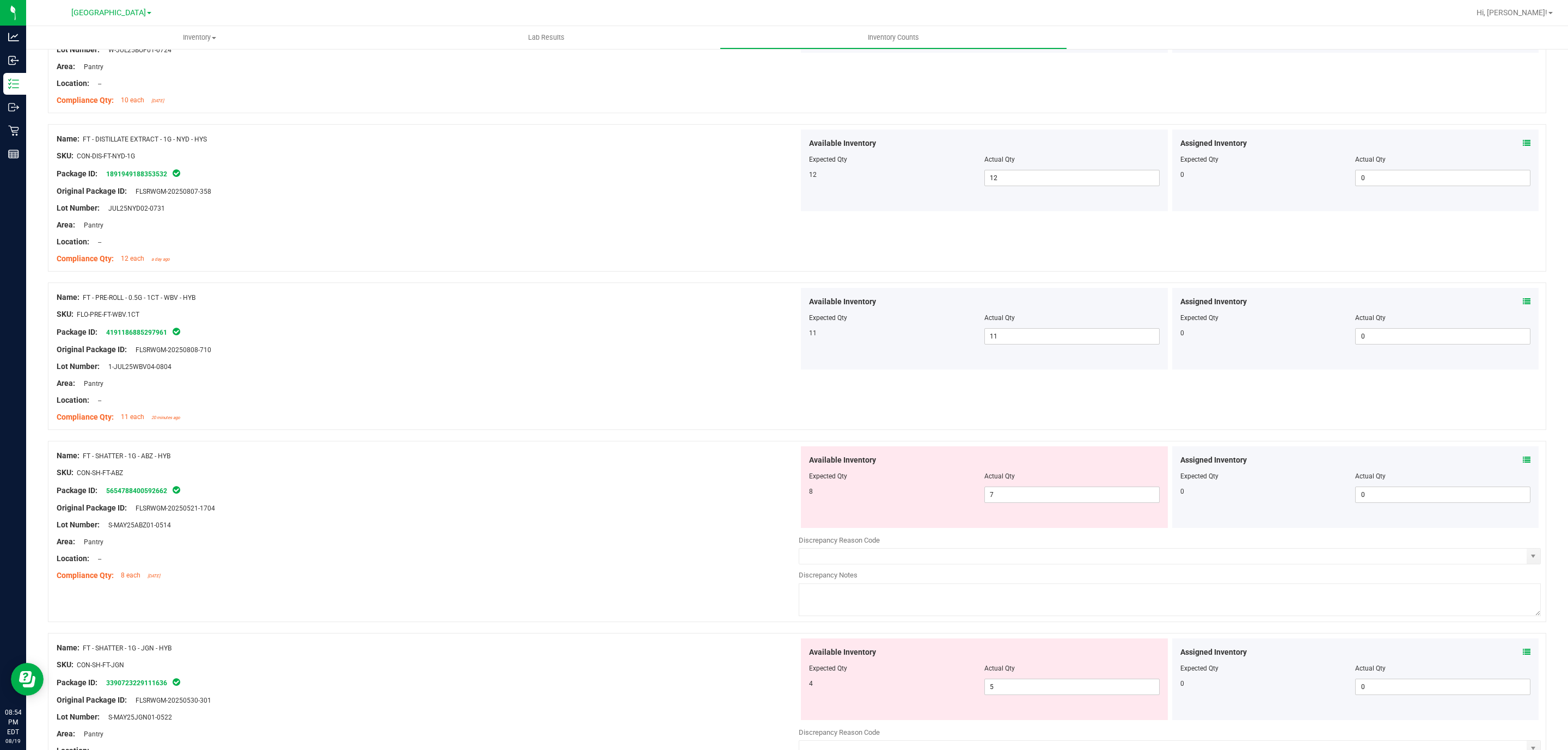
scroll to position [408, 0]
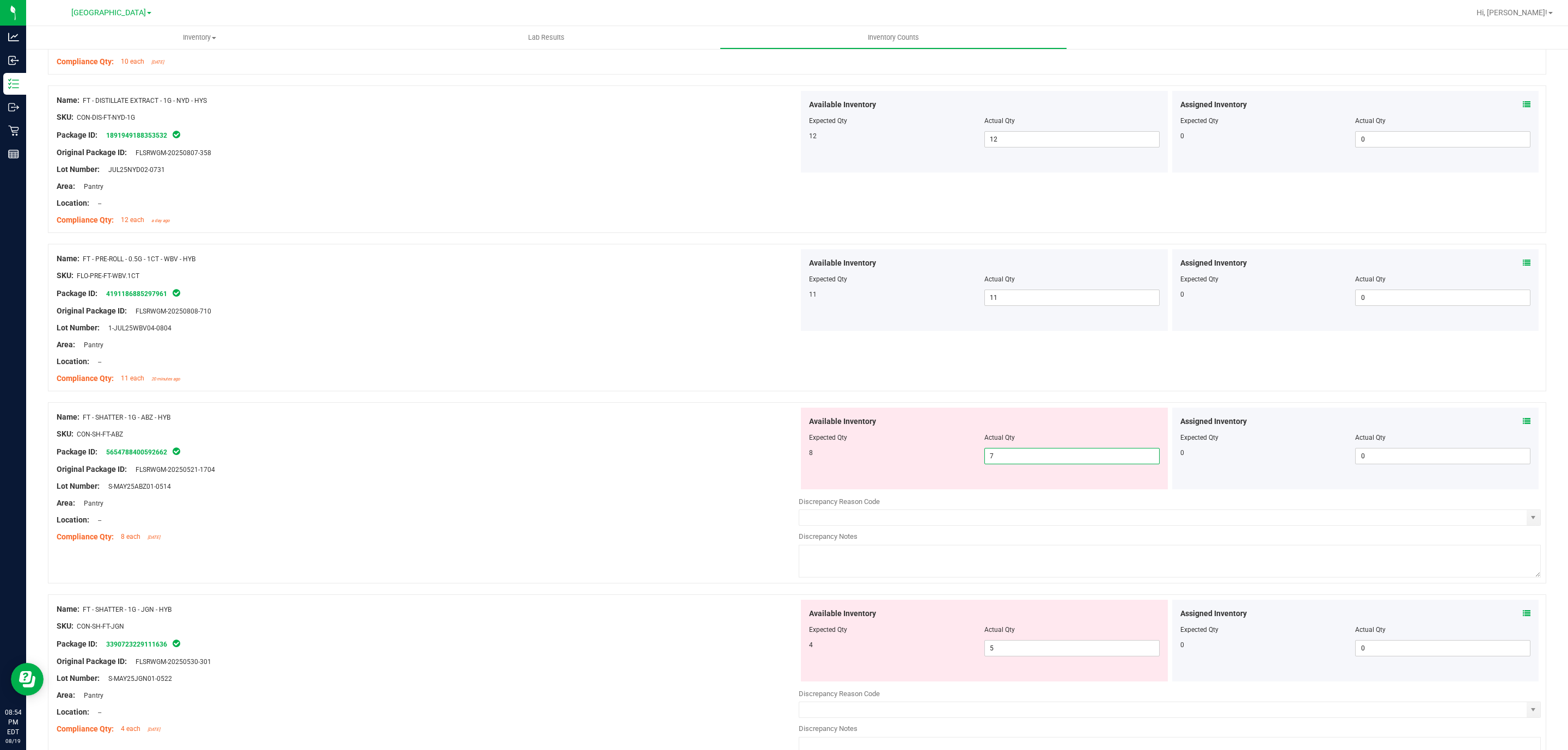
click at [1012, 460] on span "7 7" at bounding box center [1072, 456] width 175 height 16
type input "8"
click at [1006, 647] on div "Available Inventory Expected Qty Actual Qty 4 5 5" at bounding box center [984, 641] width 367 height 82
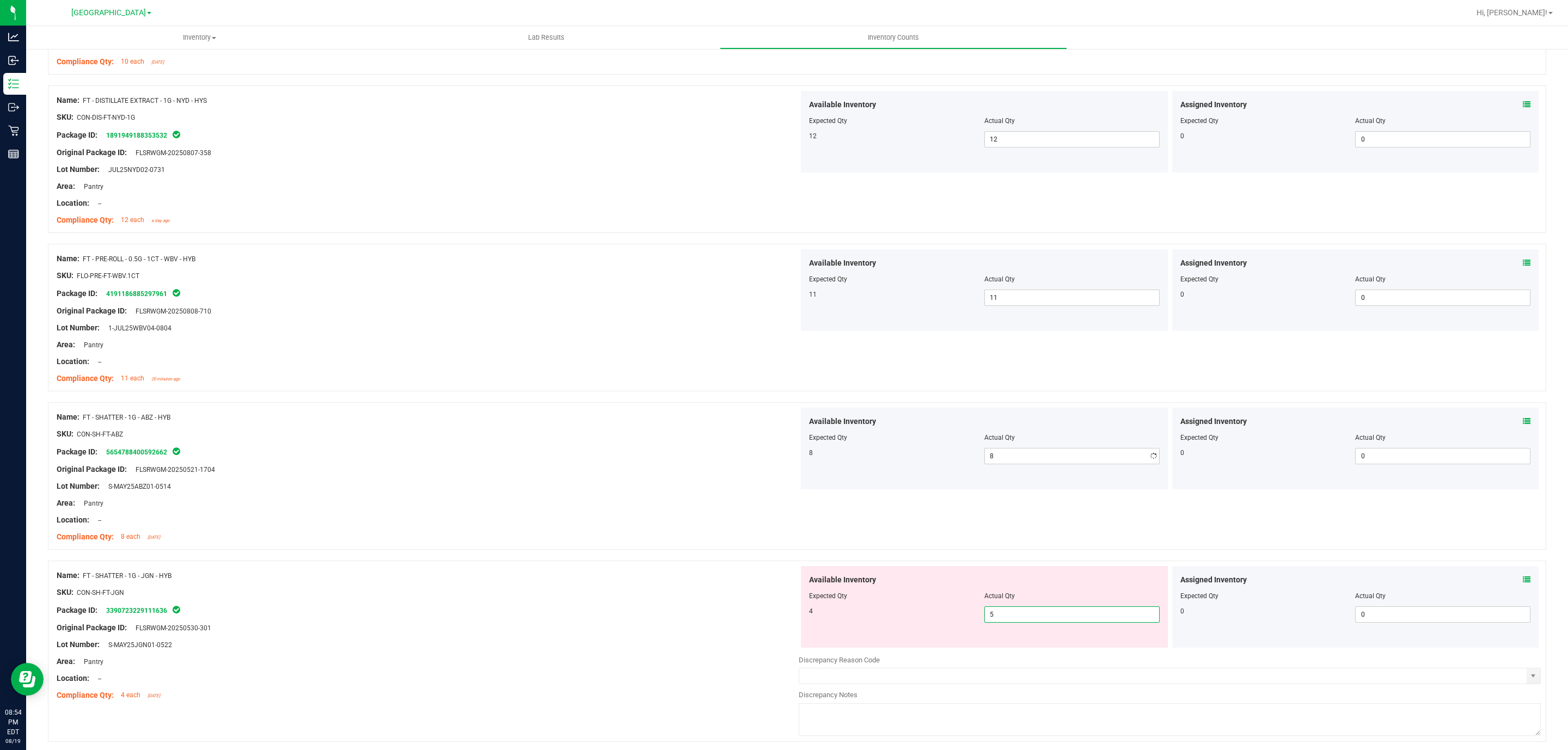
click at [1006, 645] on div "Available Inventory Expected Qty Actual Qty 4 5 5" at bounding box center [984, 607] width 367 height 82
click at [1006, 615] on span "5 5" at bounding box center [1072, 615] width 175 height 16
click at [1006, 615] on input "5" at bounding box center [1072, 614] width 174 height 15
type input "4"
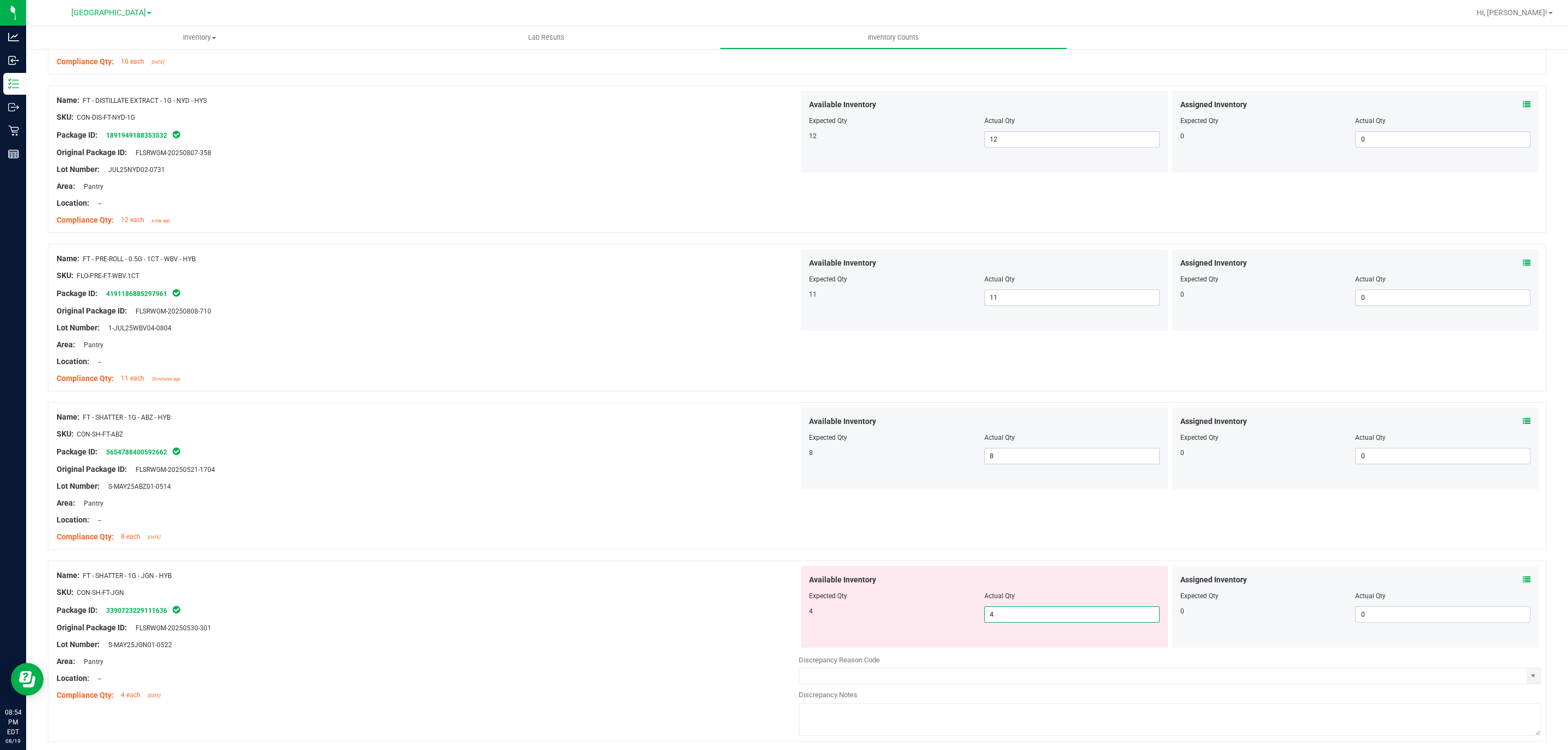
click at [755, 543] on div "Compliance Qty: 8 each [DATE]" at bounding box center [428, 537] width 742 height 11
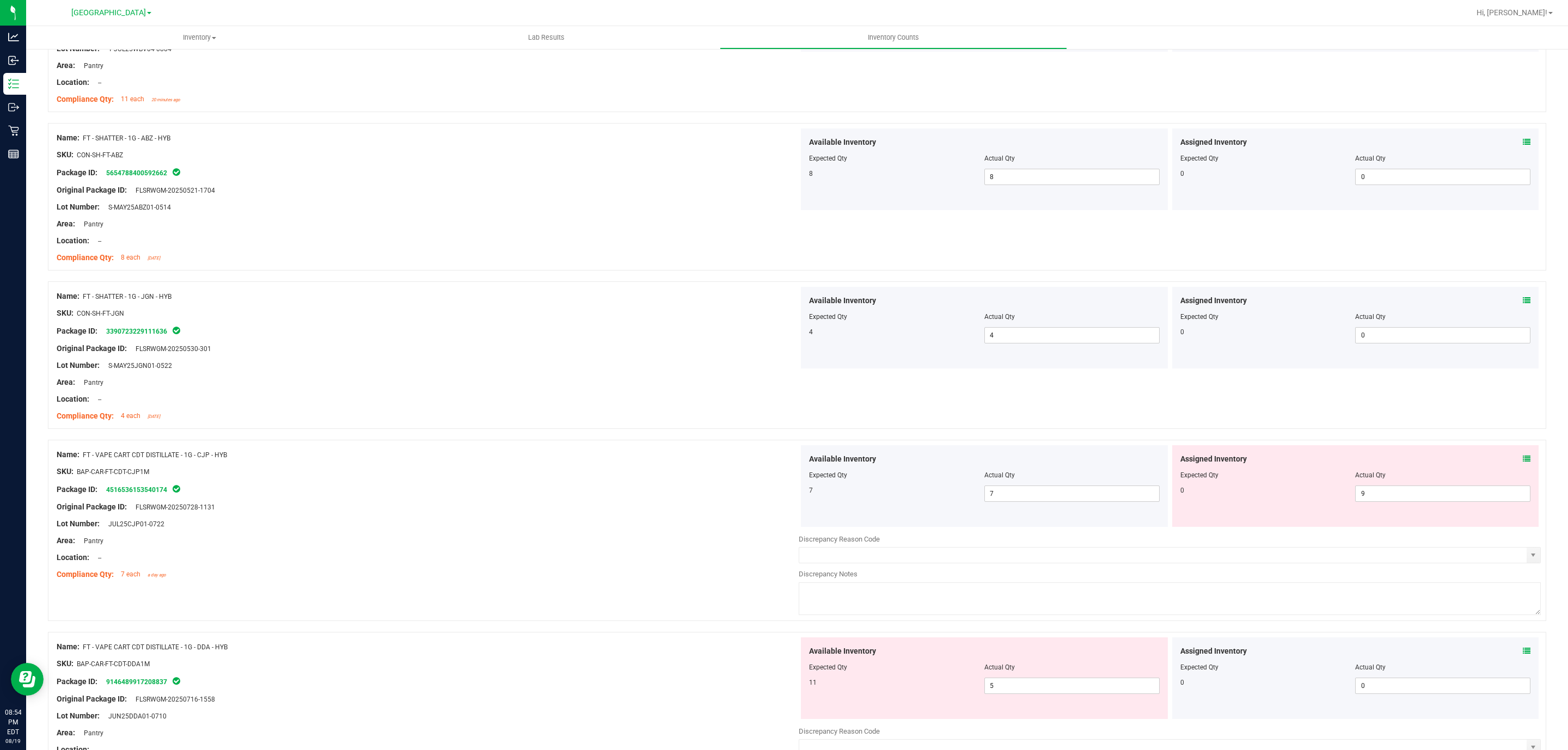
scroll to position [817, 0]
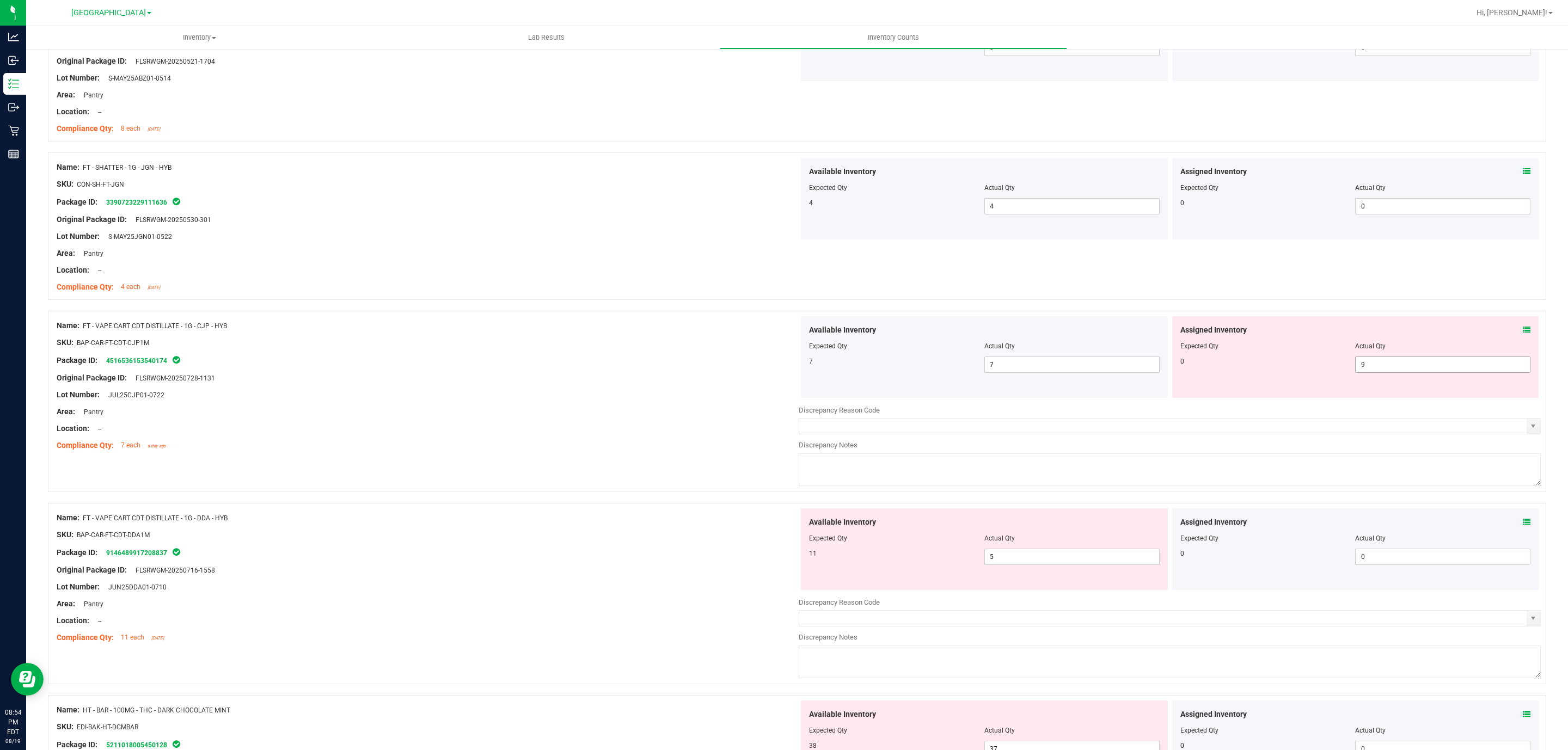
click at [1400, 368] on span "9 9" at bounding box center [1442, 364] width 175 height 16
click at [1400, 368] on input "9" at bounding box center [1442, 364] width 174 height 15
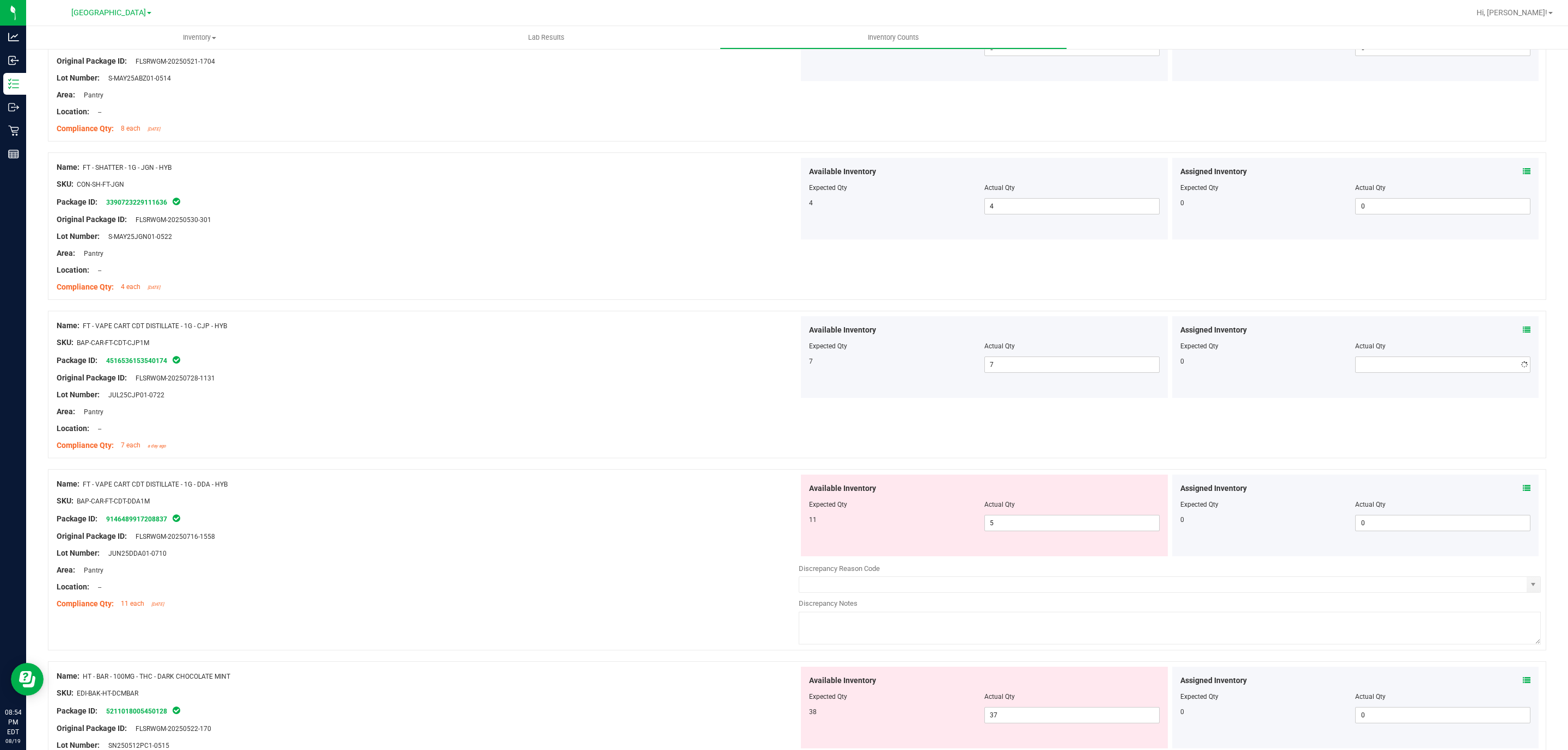
click at [454, 354] on div at bounding box center [428, 351] width 742 height 5
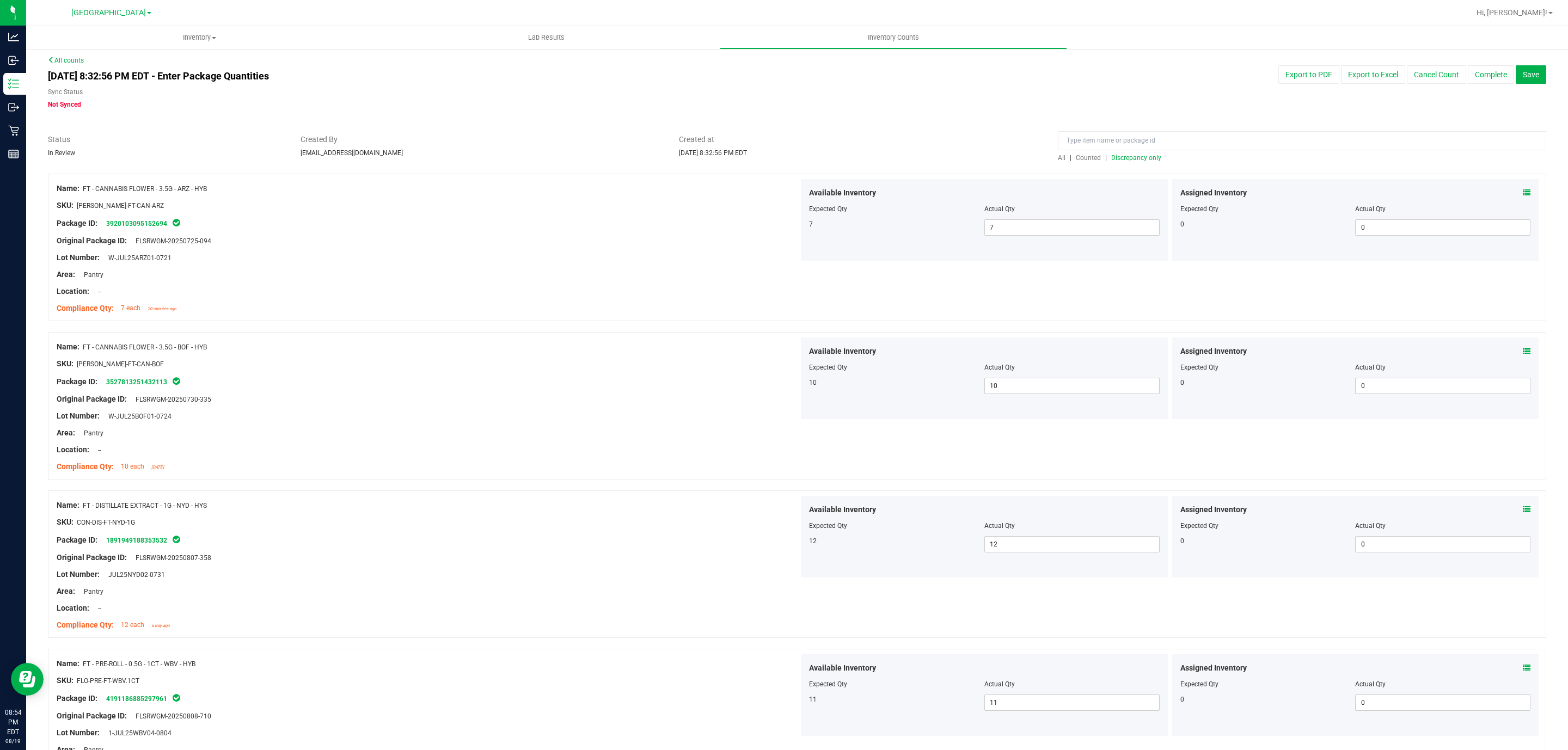
scroll to position [0, 0]
click at [1134, 160] on span "Discrepancy only" at bounding box center [1136, 162] width 50 height 8
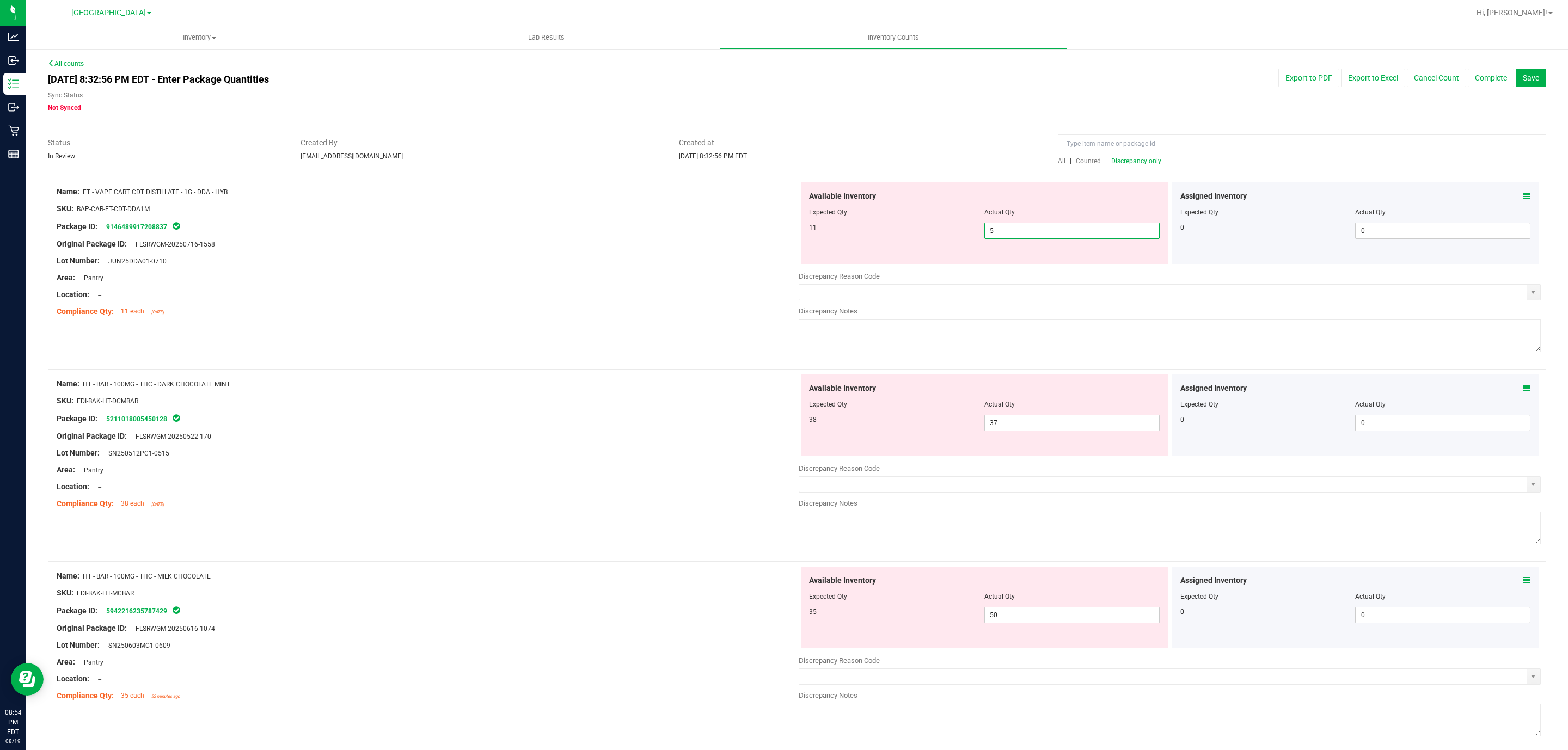
click at [1016, 233] on span "5 5" at bounding box center [1072, 231] width 175 height 16
click at [1016, 233] on input "5" at bounding box center [1072, 230] width 174 height 15
type input "11"
click at [351, 500] on div "Name: HT - BAR - 100MG - THC - DARK CHOCOLATE MINT SKU: EDI-BAK-HT-DCMBAR Packa…" at bounding box center [796, 460] width 1498 height 181
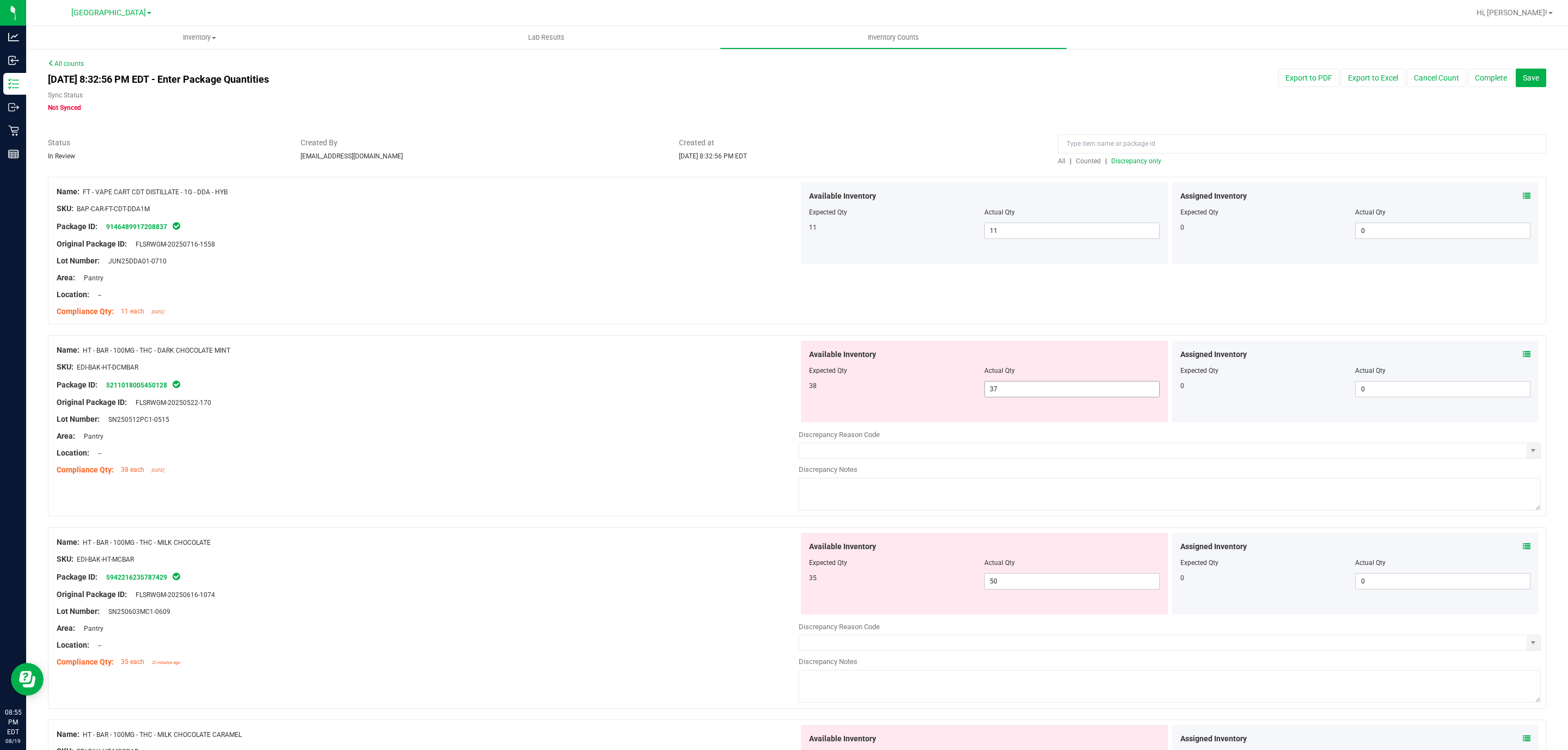
click at [1029, 389] on span "37 37" at bounding box center [1072, 389] width 175 height 16
click at [1029, 389] on input "37" at bounding box center [1072, 389] width 174 height 15
type input "38"
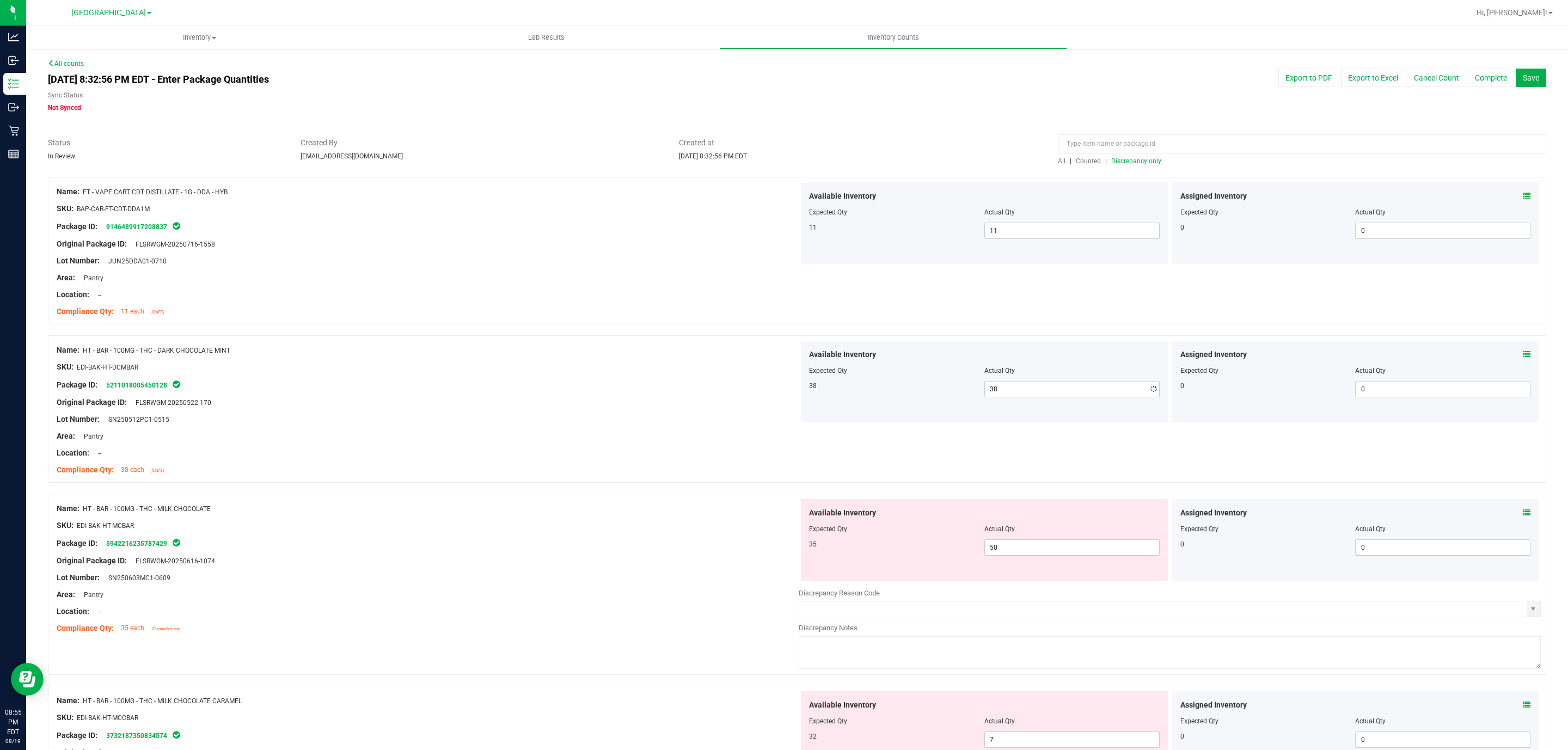
click at [423, 343] on div "Name: HT - BAR - 100MG - THC - DARK CHOCOLATE MINT SKU: EDI-BAK-HT-DCMBAR Packa…" at bounding box center [428, 410] width 742 height 139
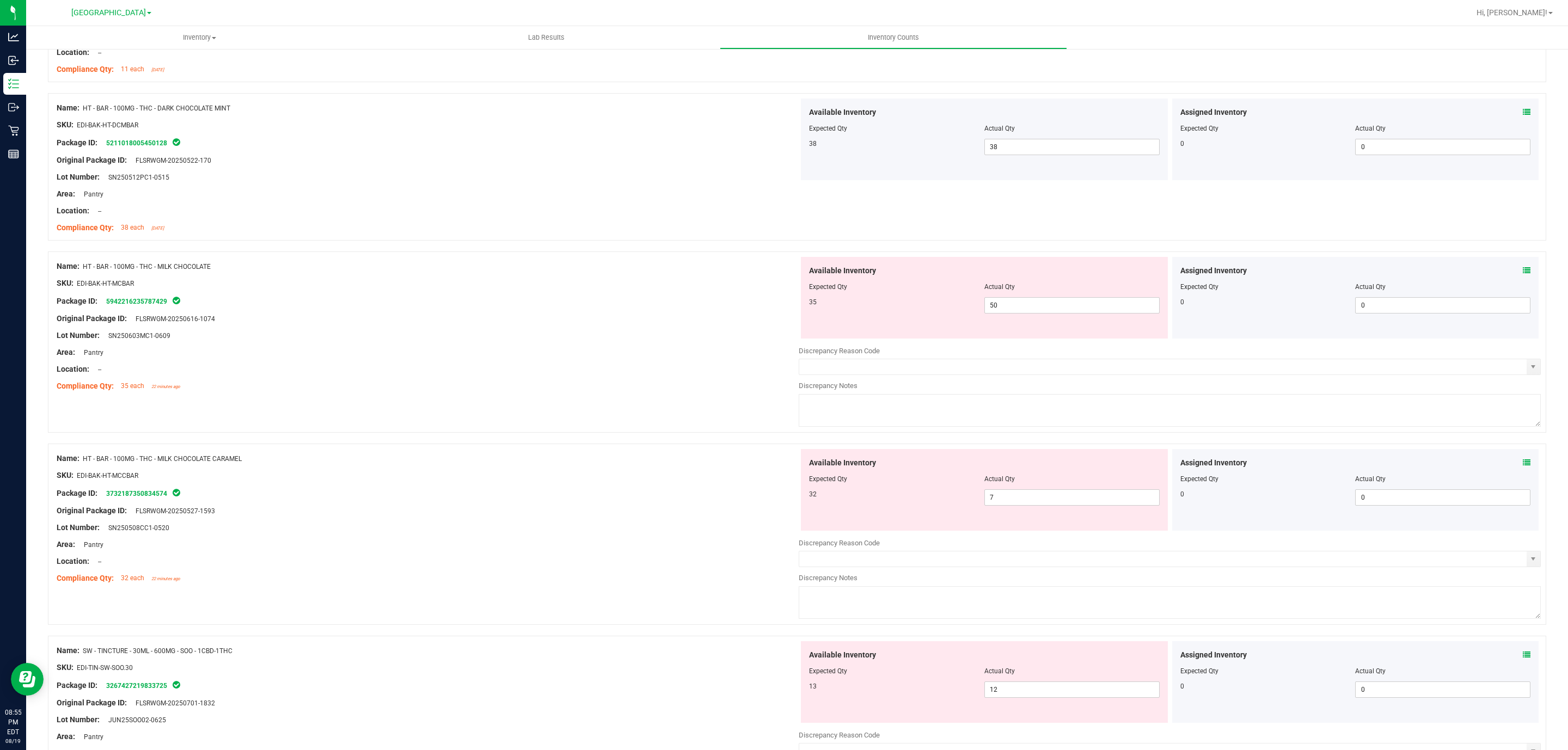
scroll to position [245, 0]
click at [1026, 305] on span "50 50" at bounding box center [1072, 302] width 175 height 16
click at [1026, 305] on input "50" at bounding box center [1072, 302] width 174 height 15
type input "35"
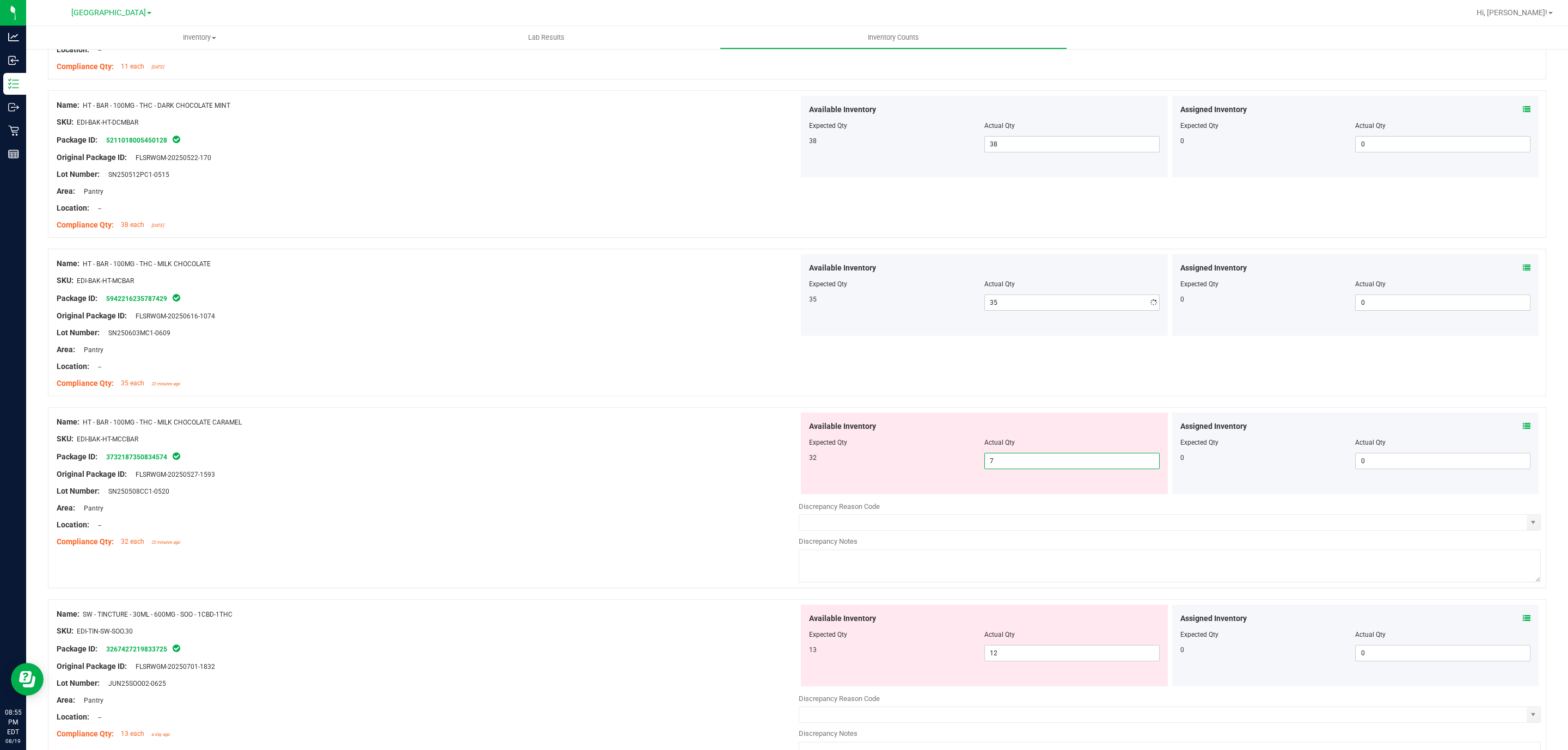
click at [1050, 493] on div "Available Inventory Expected Qty Actual Qty 32 7 7" at bounding box center [984, 453] width 367 height 82
click at [1039, 459] on span "7 7" at bounding box center [1072, 461] width 175 height 16
click at [1039, 459] on input "7" at bounding box center [1072, 461] width 174 height 15
type input "32"
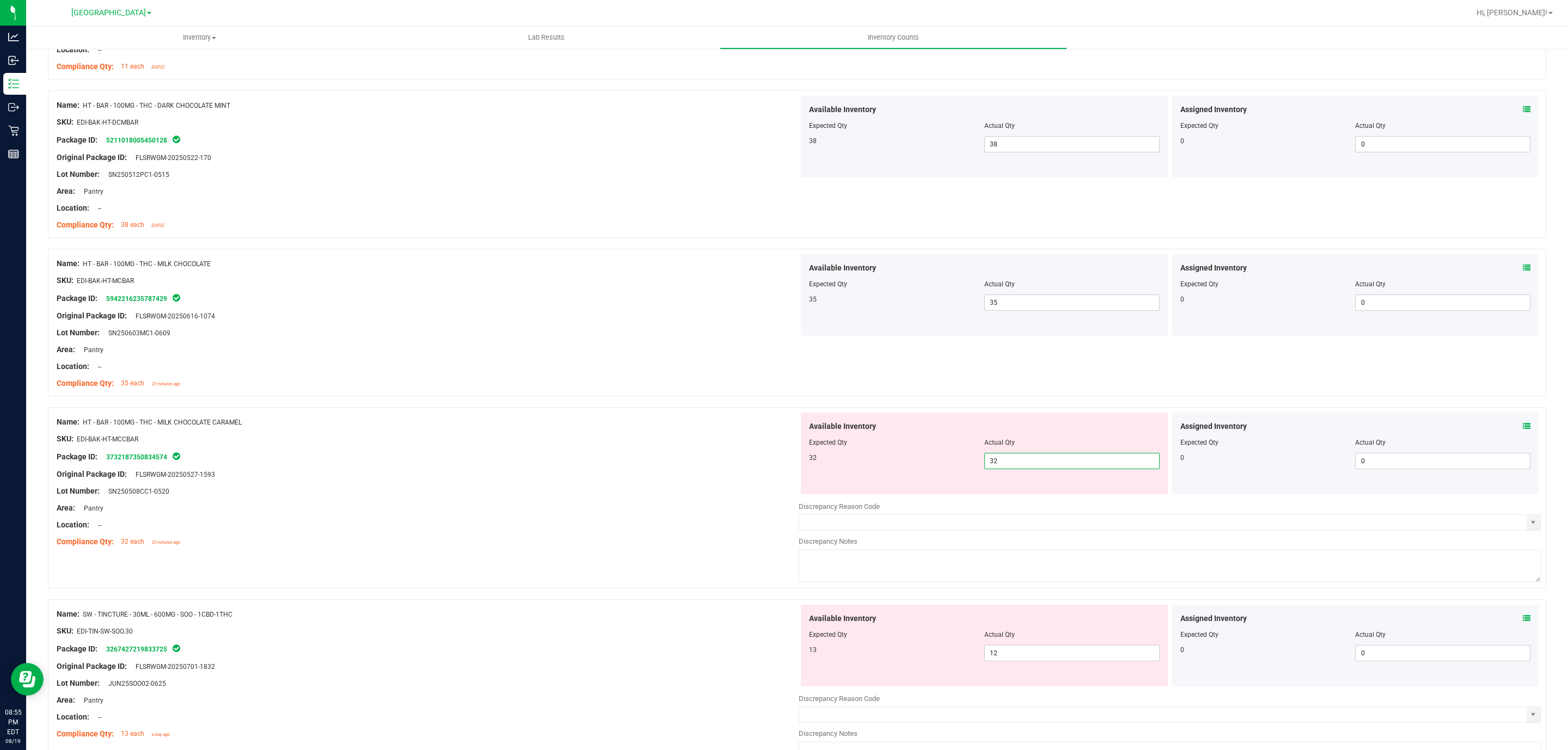
type input "32"
click at [384, 512] on div "Area: Pantry" at bounding box center [428, 507] width 742 height 11
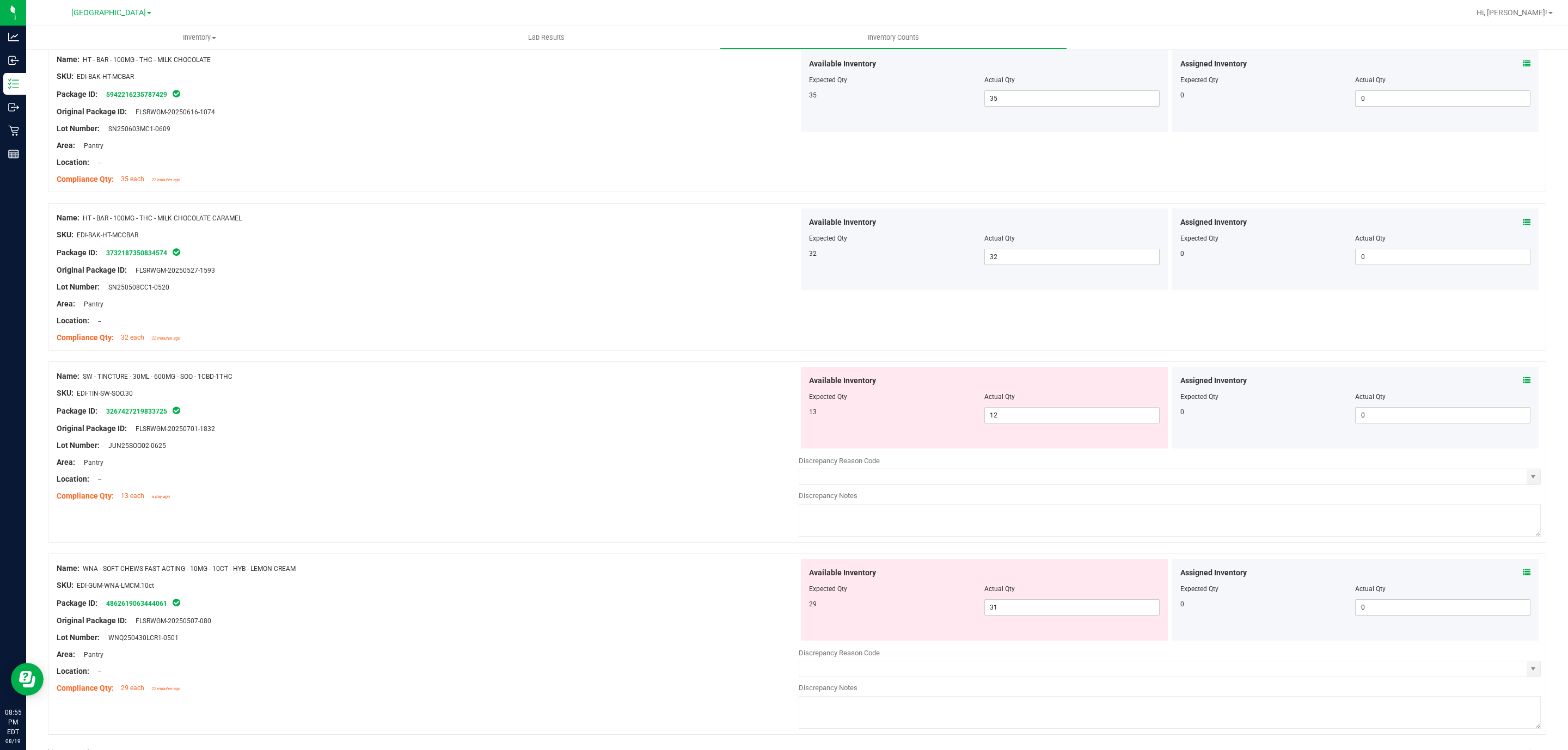
scroll to position [484, 0]
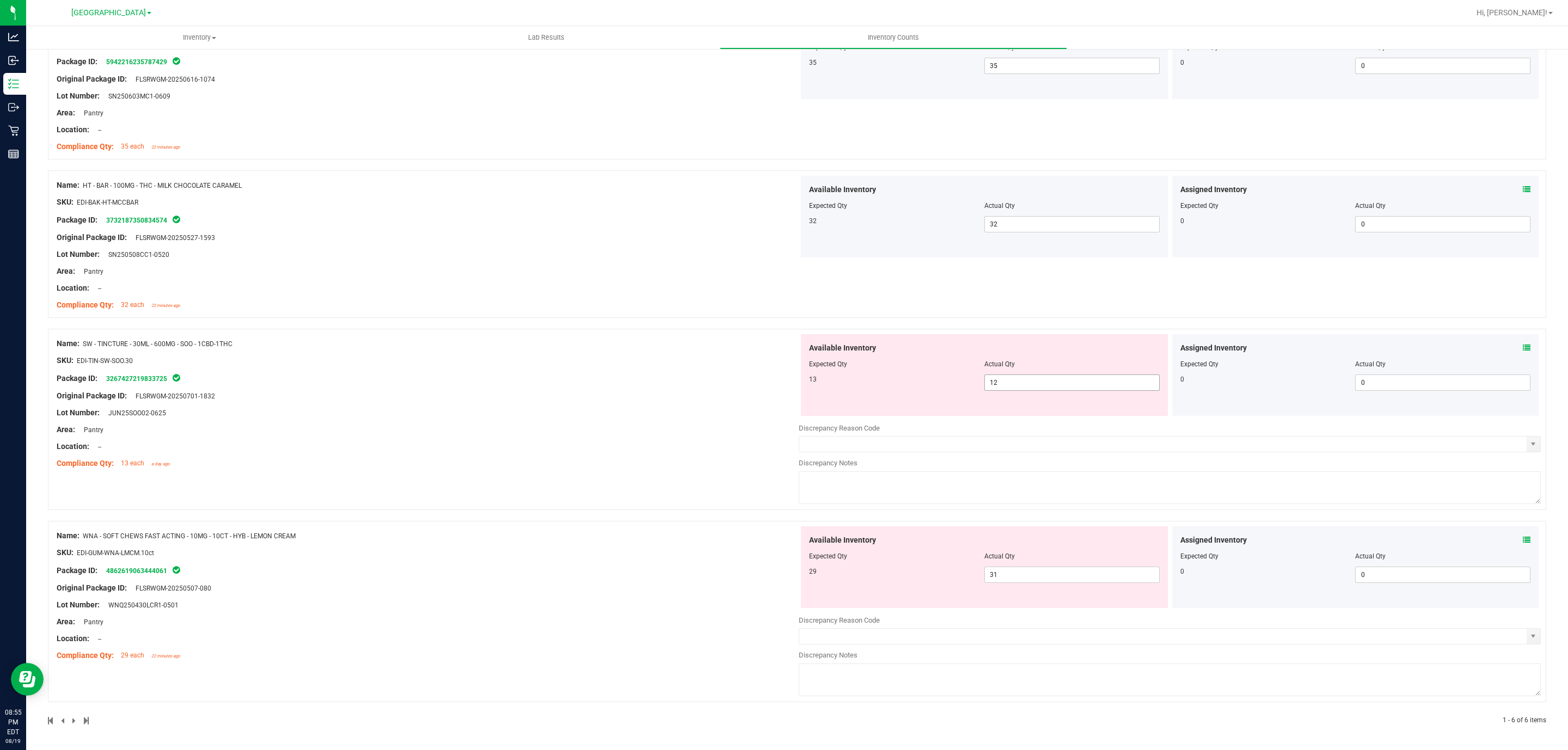
click at [1039, 378] on span "12 12" at bounding box center [1072, 383] width 175 height 16
click at [1039, 378] on input "12" at bounding box center [1072, 383] width 174 height 15
type input "13"
click at [492, 451] on div "Name: SW - TINCTURE - 30ML - 600MG - SOO - 1CBD-1THC SKU: EDI-TIN-SW-SOO.30 Pac…" at bounding box center [428, 403] width 742 height 139
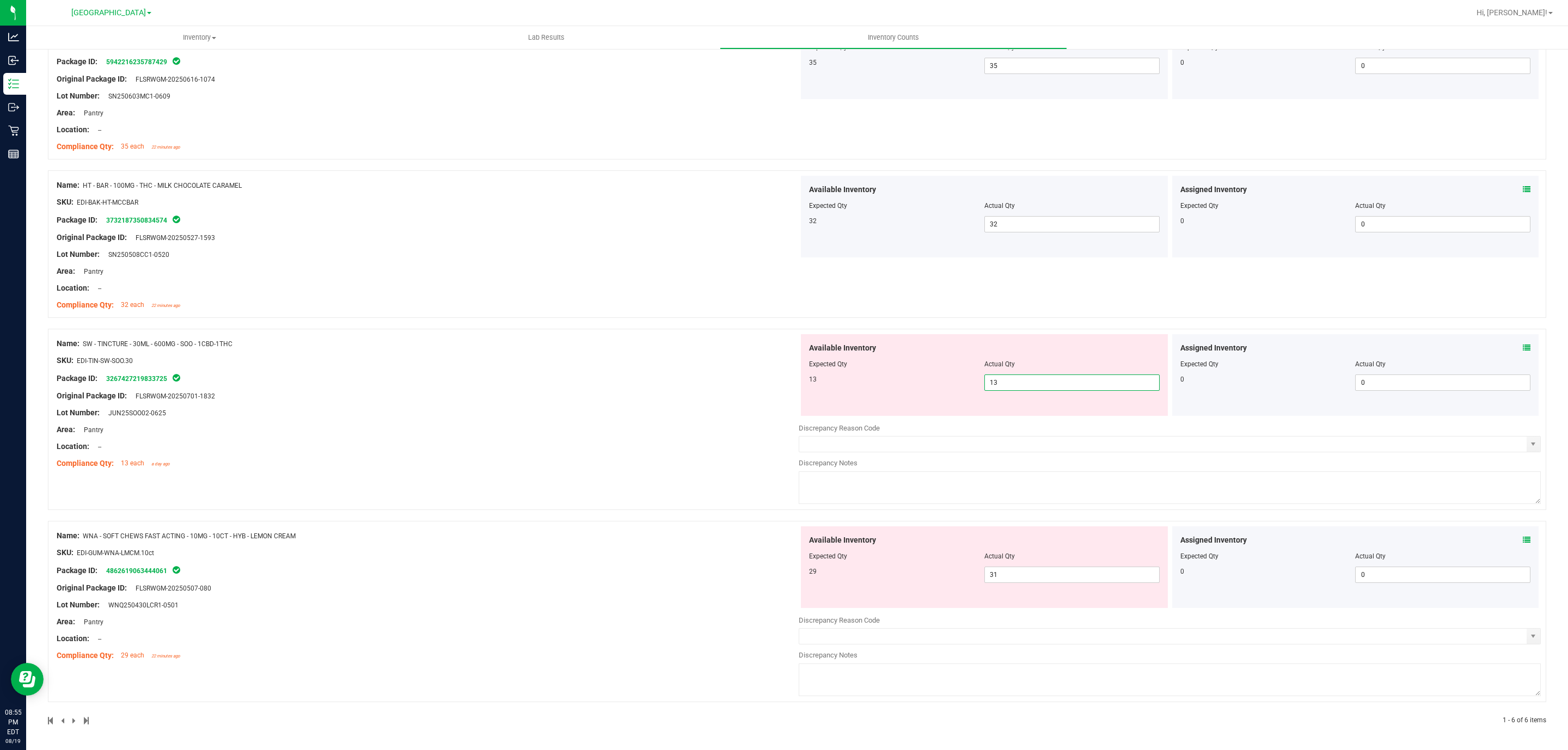
scroll to position [450, 0]
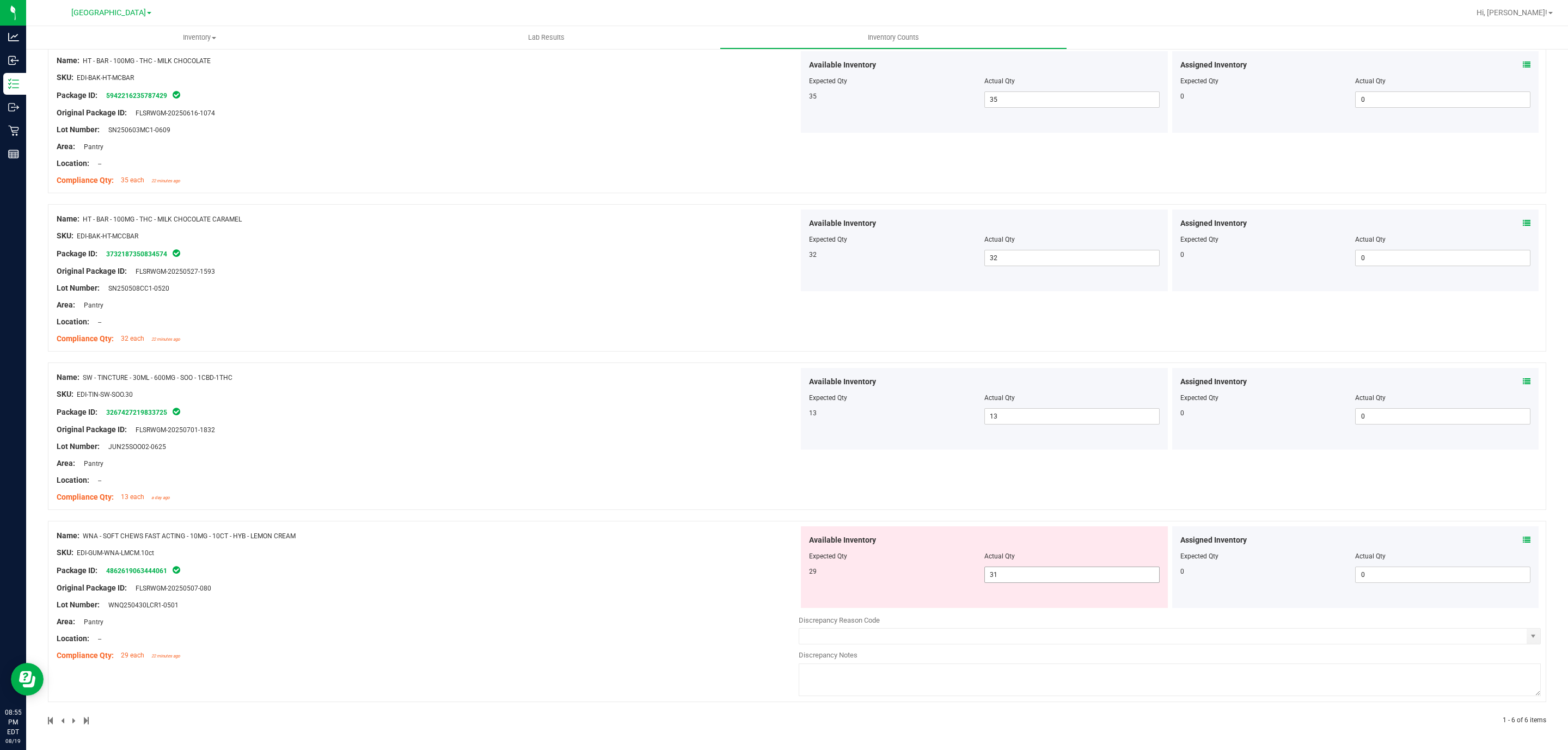
click at [1010, 571] on span "31 31" at bounding box center [1072, 575] width 175 height 16
click at [1010, 571] on input "31" at bounding box center [1072, 575] width 174 height 15
type input "29"
click at [278, 485] on div "Name: SW - TINCTURE - 30ML - 600MG - SOO - 1CBD-1THC SKU: EDI-TIN-SW-SOO.30 Pac…" at bounding box center [428, 437] width 742 height 139
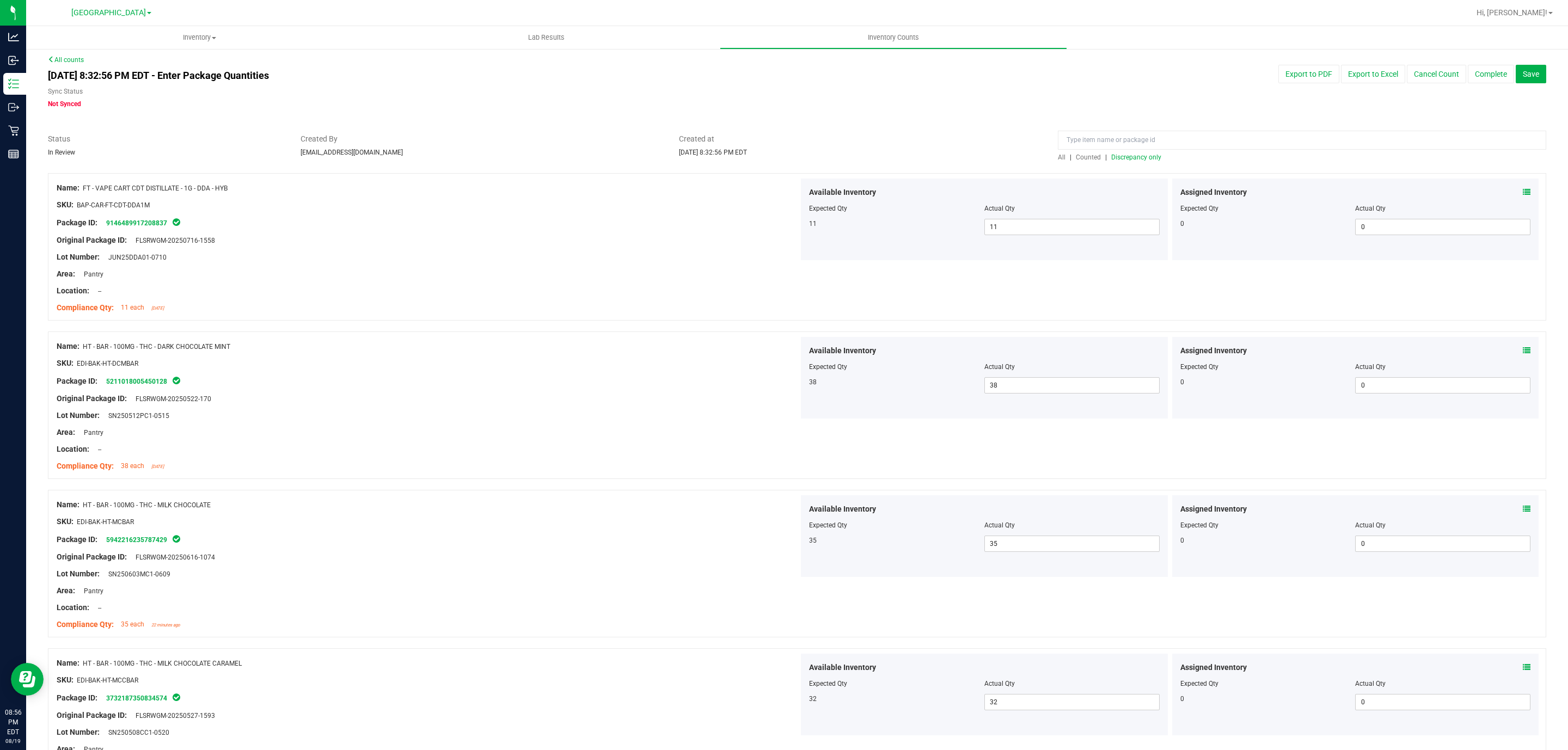
scroll to position [0, 0]
click at [1137, 159] on span "Discrepancy only" at bounding box center [1136, 162] width 50 height 8
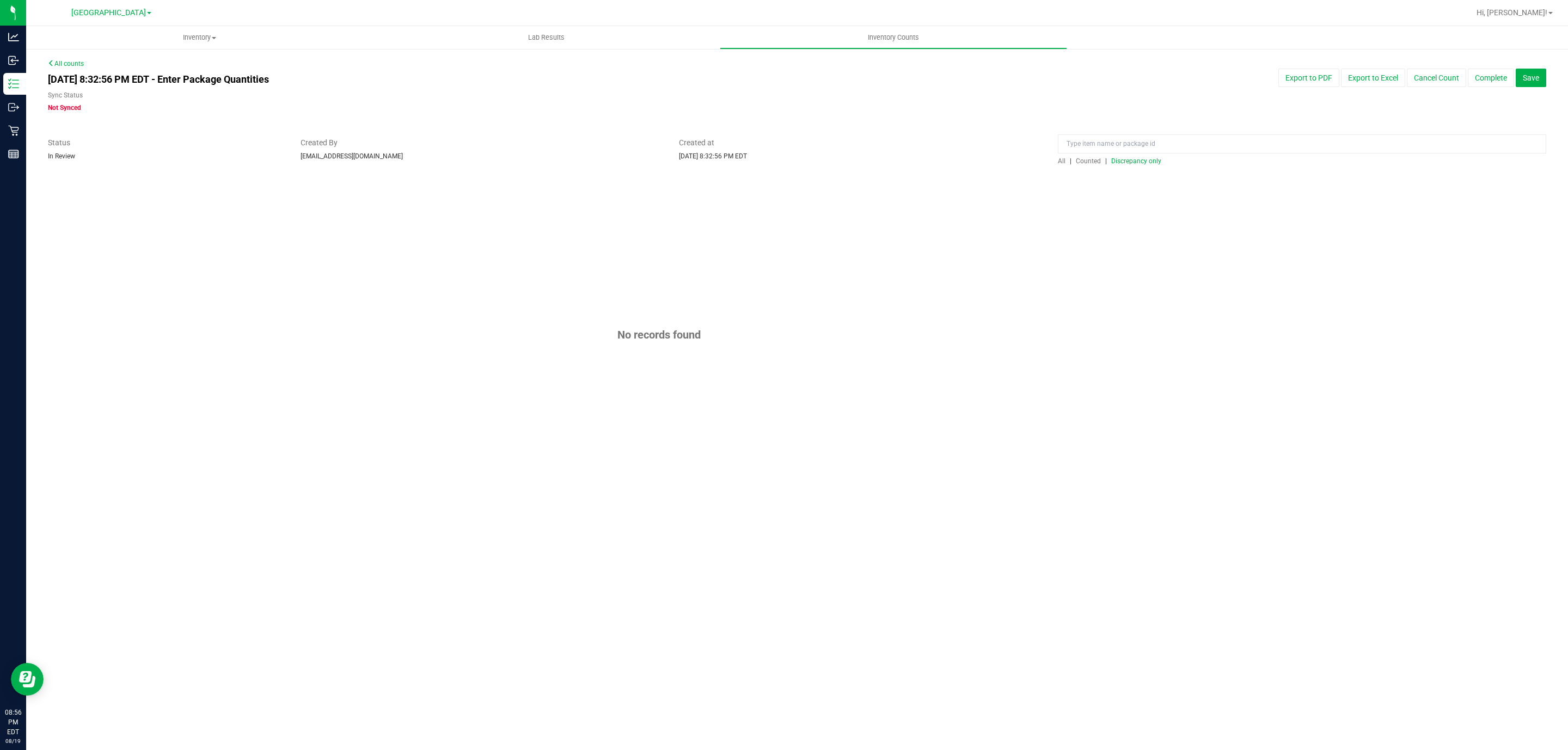
click at [1137, 159] on span "Discrepancy only" at bounding box center [1136, 162] width 50 height 8
click at [1483, 83] on button "Complete" at bounding box center [1491, 78] width 46 height 18
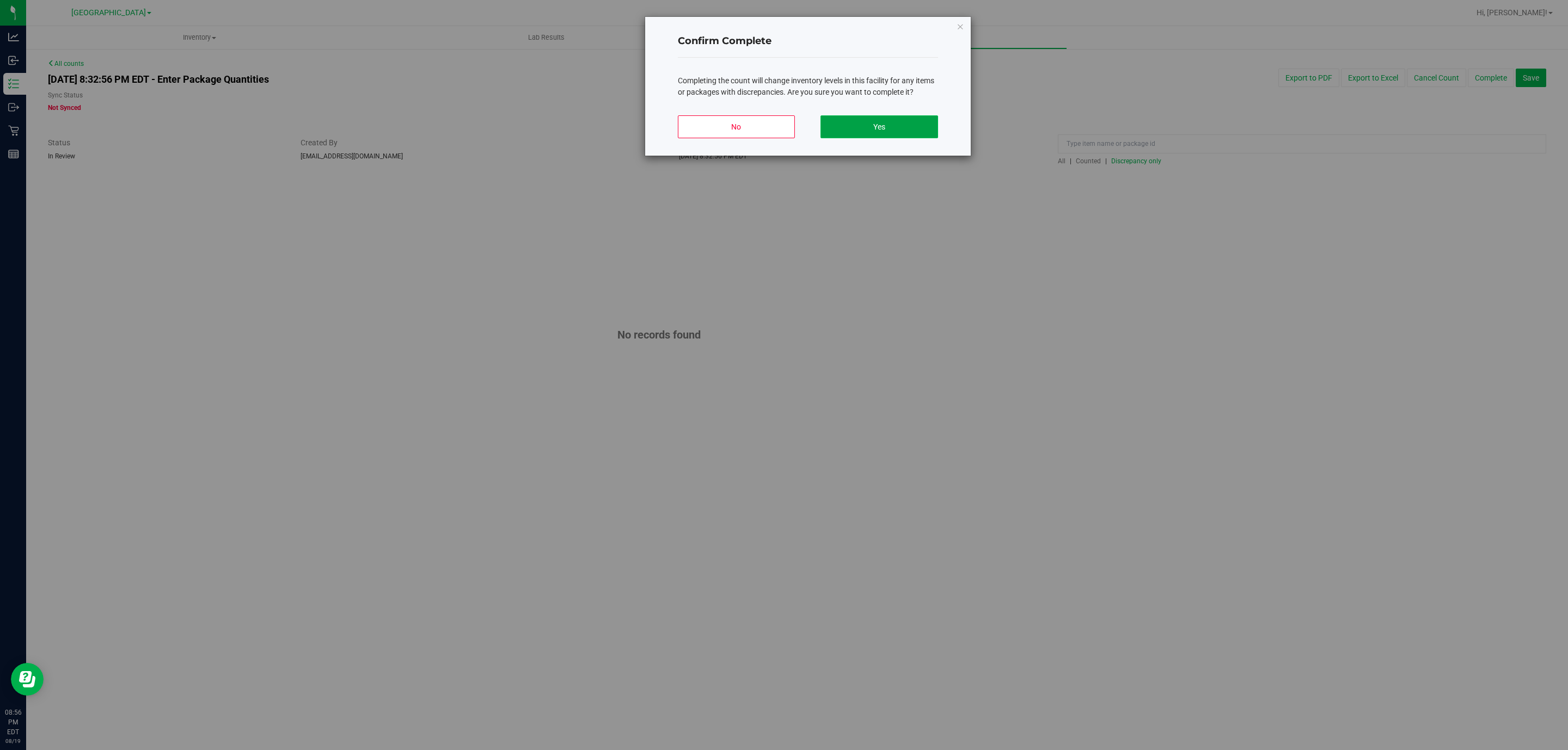
click at [889, 126] on button "Yes" at bounding box center [879, 127] width 117 height 23
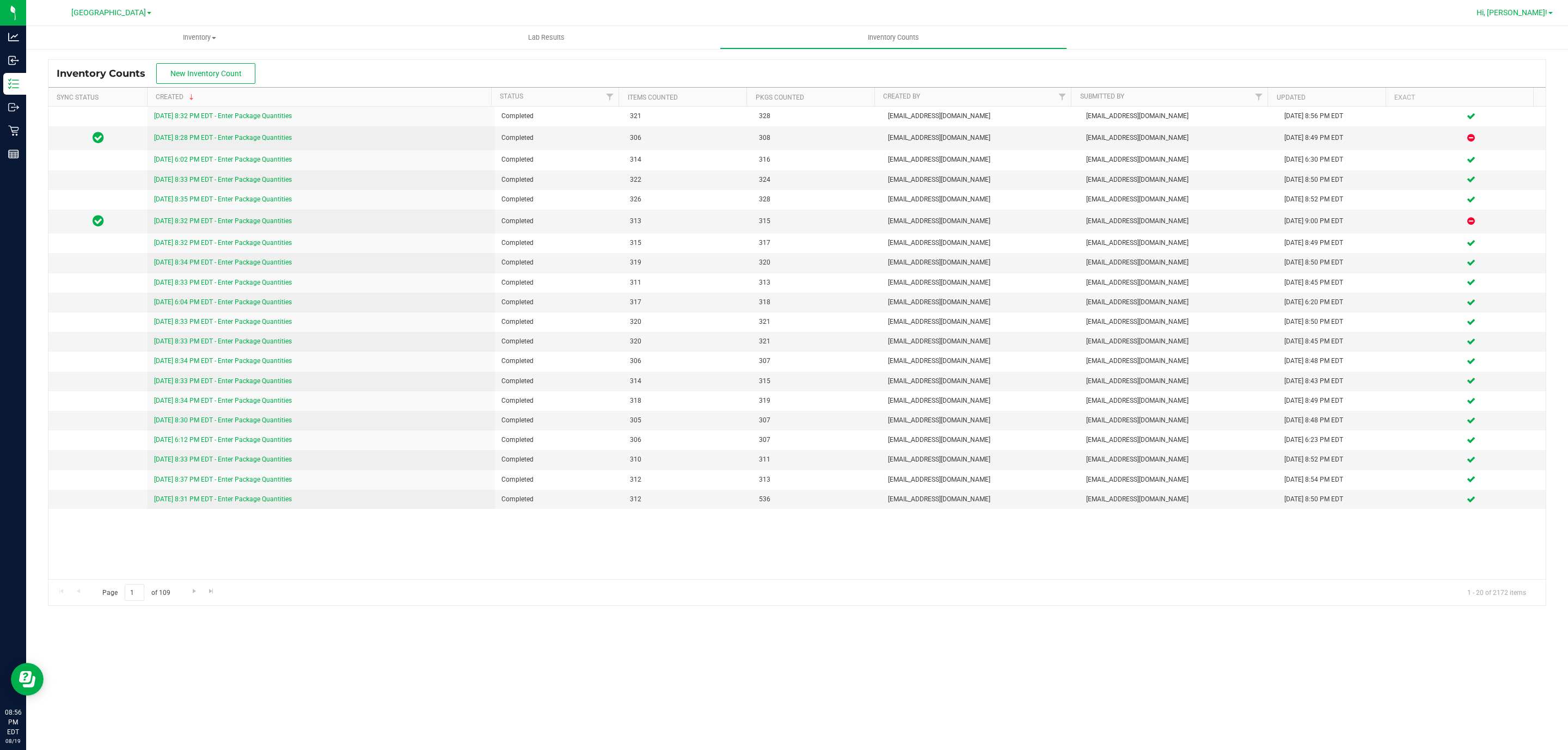
click at [1546, 8] on span "Hi, [PERSON_NAME]!" at bounding box center [1512, 12] width 71 height 9
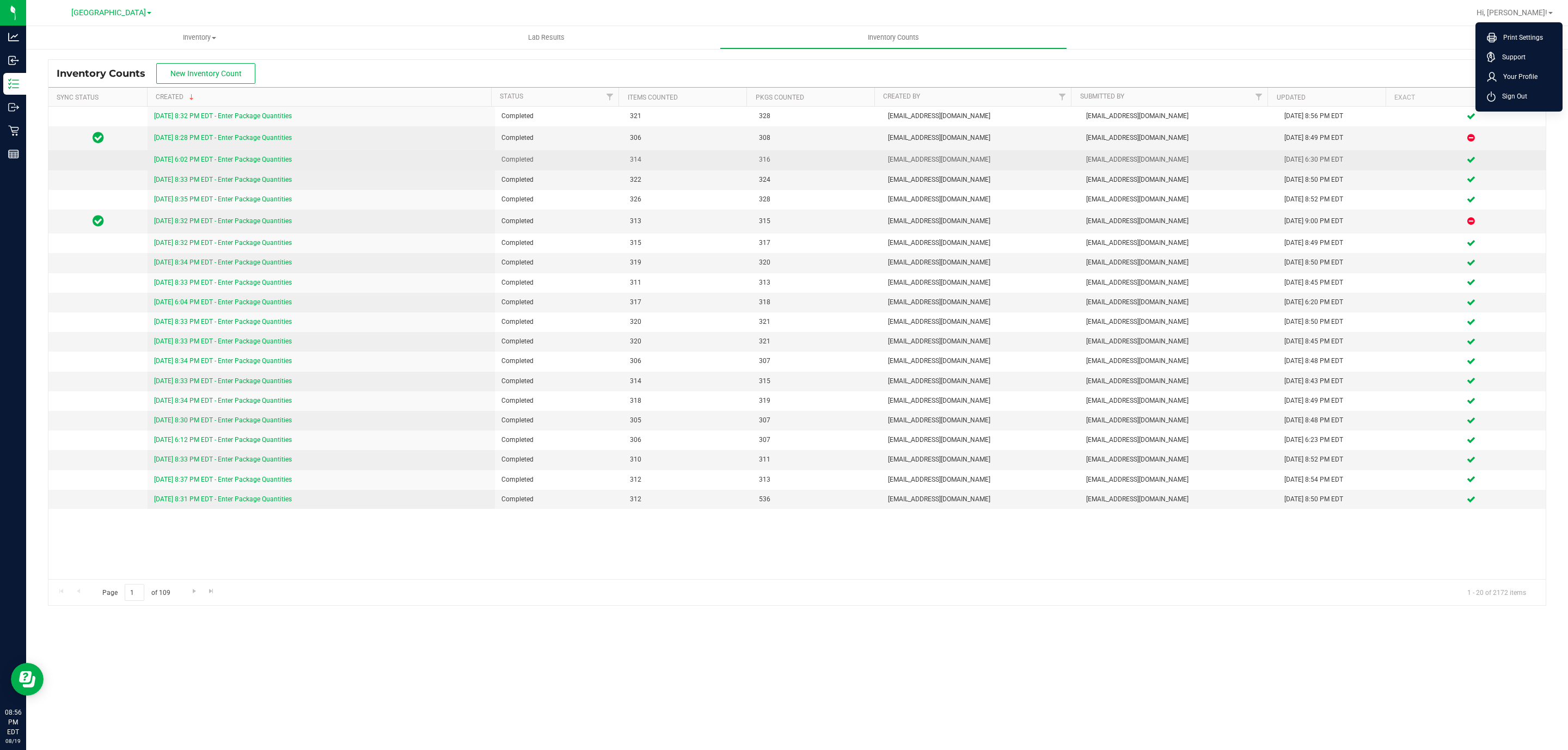
drag, startPoint x: 1493, startPoint y: 98, endPoint x: 1377, endPoint y: 159, distance: 131.1
click at [1493, 98] on icon at bounding box center [1491, 97] width 9 height 10
